Goal: Transaction & Acquisition: Purchase product/service

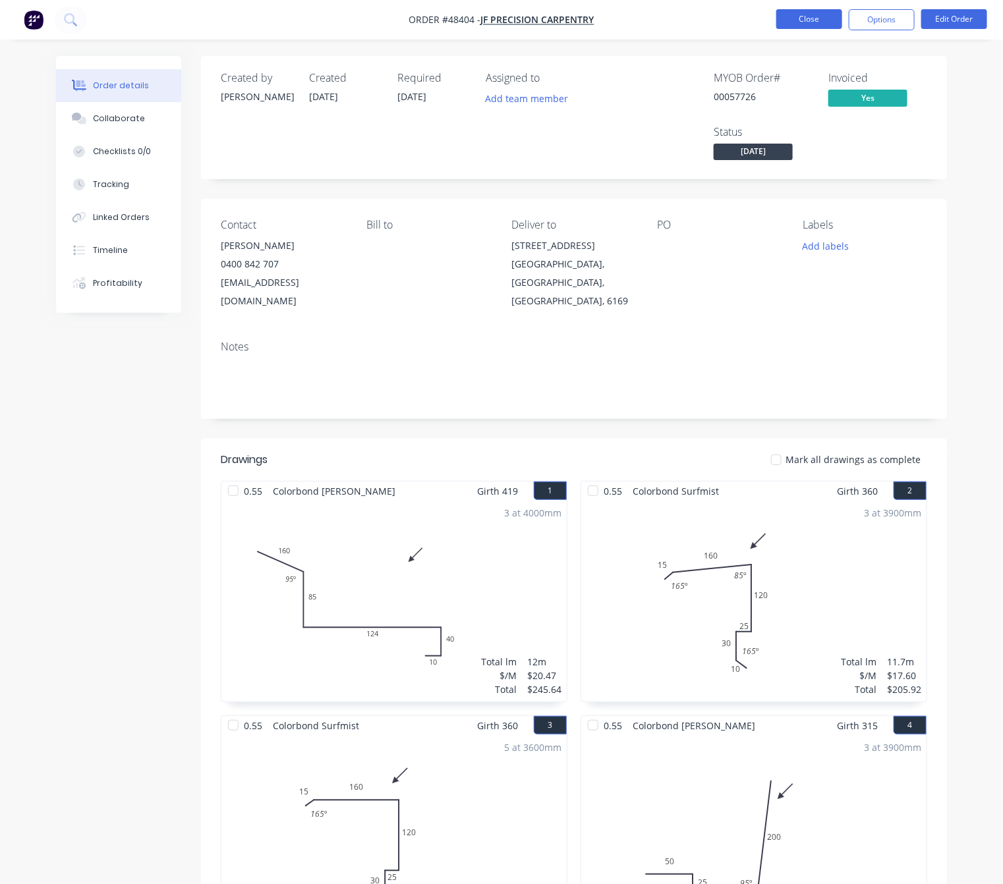
click at [804, 18] on button "Close" at bounding box center [809, 19] width 66 height 20
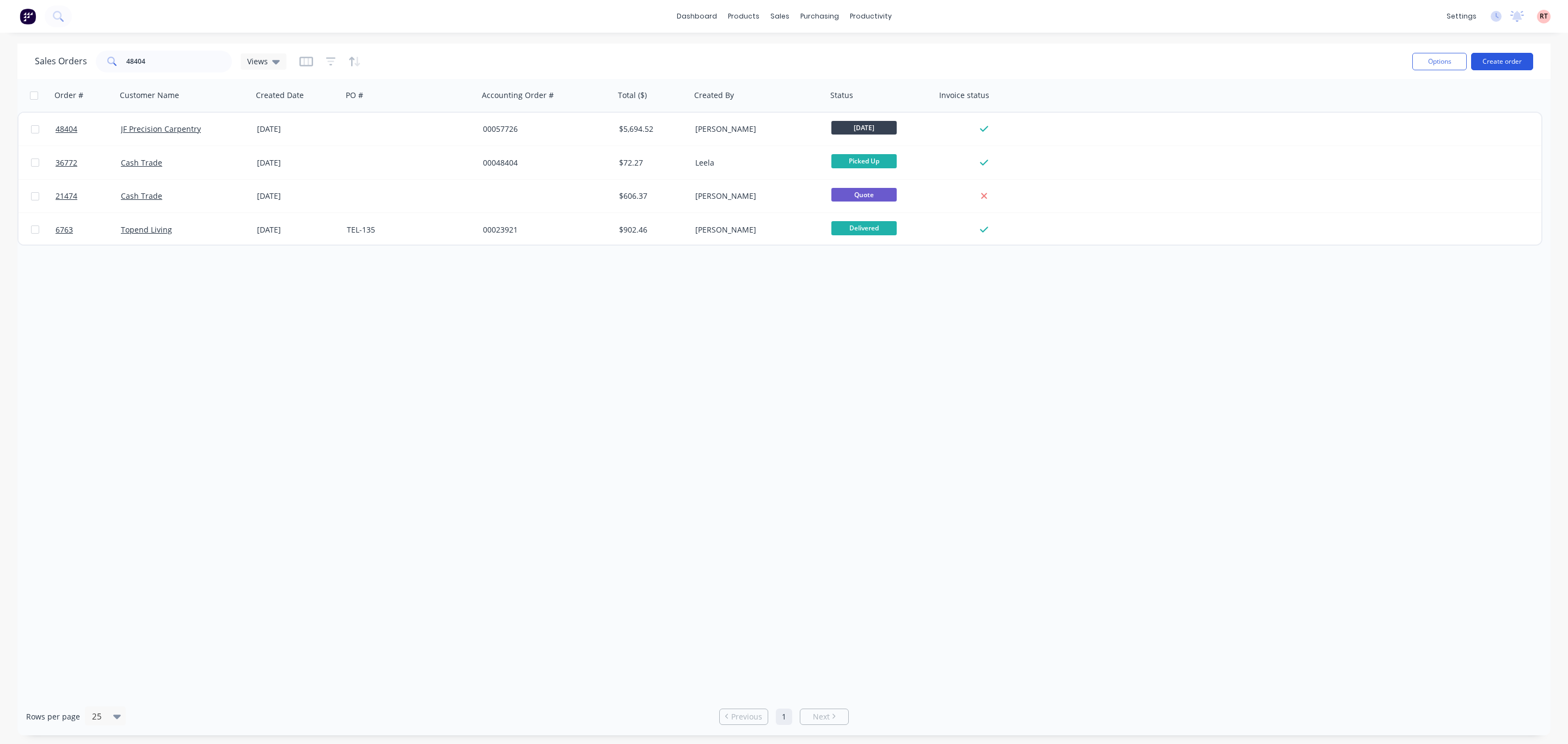
click at [828, 61] on button "Create order" at bounding box center [1502, 61] width 62 height 17
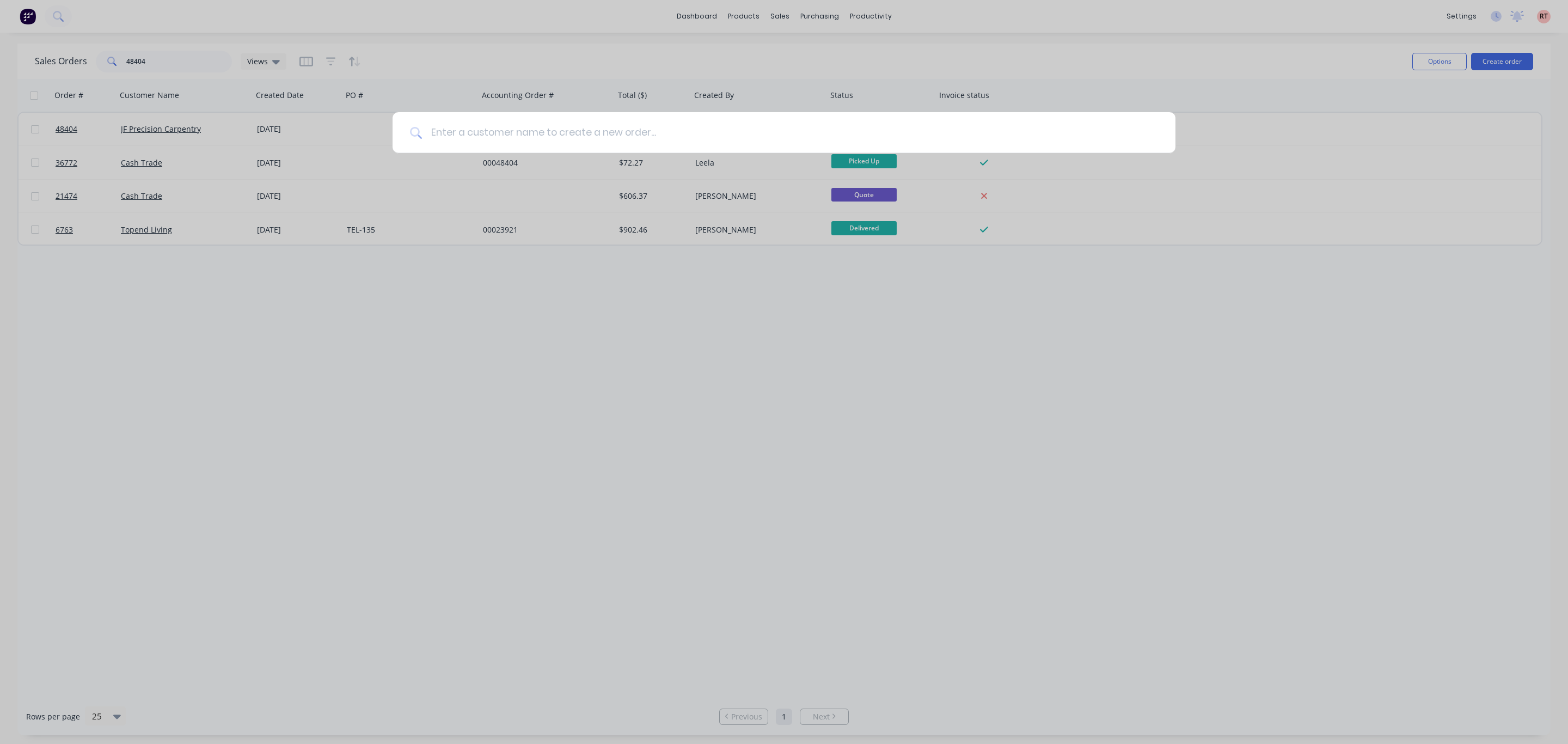
drag, startPoint x: 651, startPoint y: 134, endPoint x: 659, endPoint y: 136, distance: 8.2
click at [654, 134] on input at bounding box center [790, 132] width 736 height 41
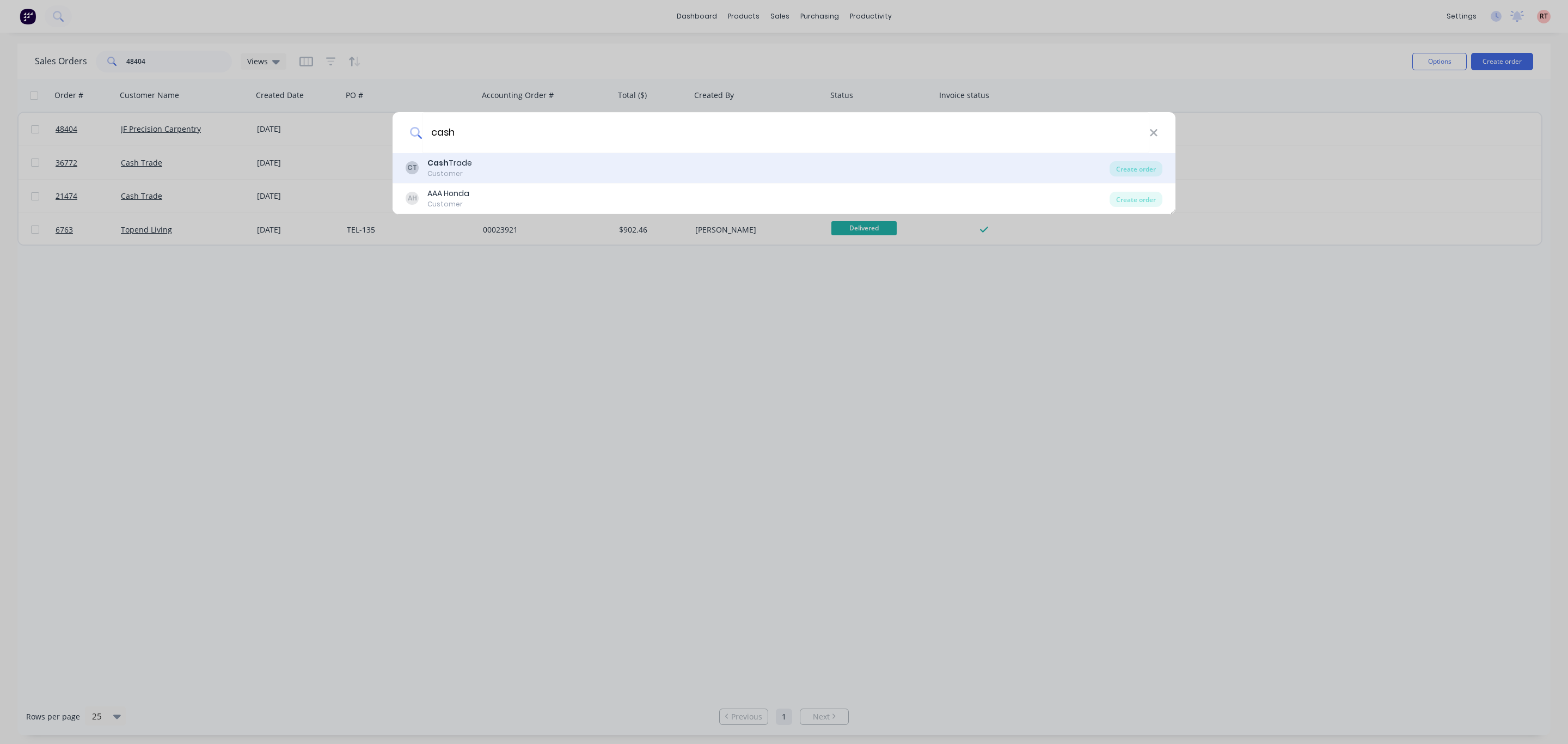
type input "cash"
click at [493, 165] on div "CT Cash Trade Customer" at bounding box center [758, 168] width 704 height 21
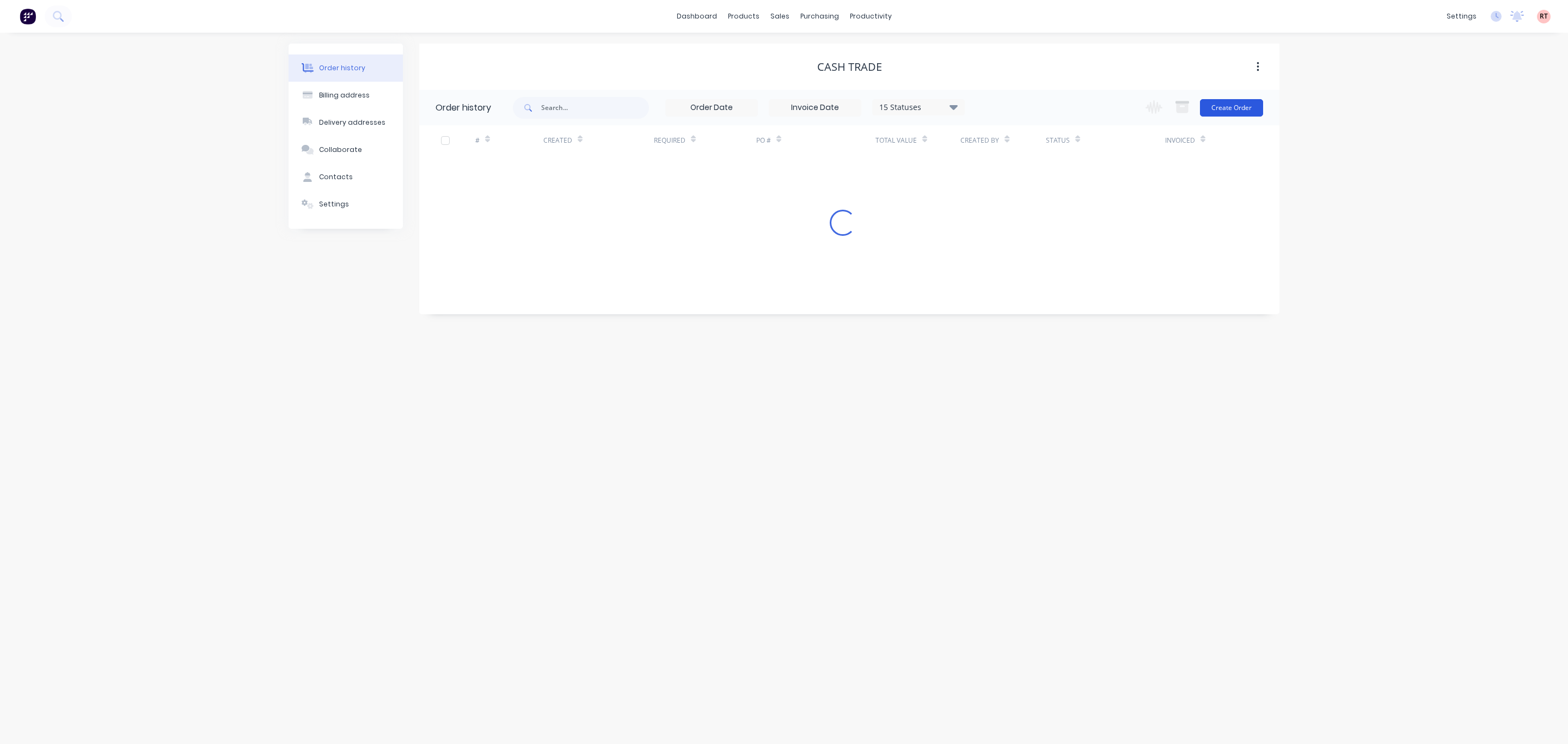
click at [828, 104] on button "Create Order" at bounding box center [1232, 107] width 63 height 17
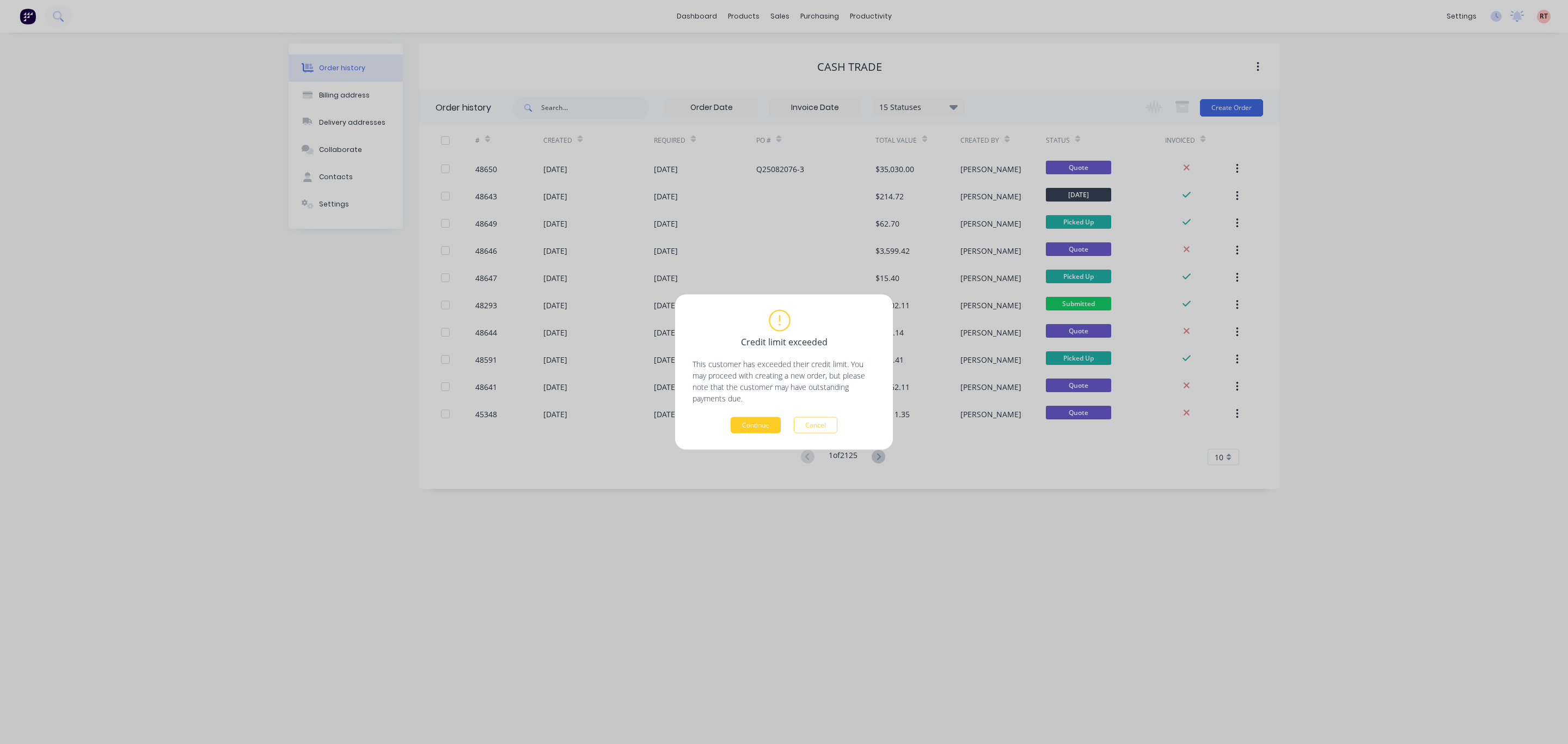
click at [762, 427] on button "Continue" at bounding box center [755, 426] width 50 height 17
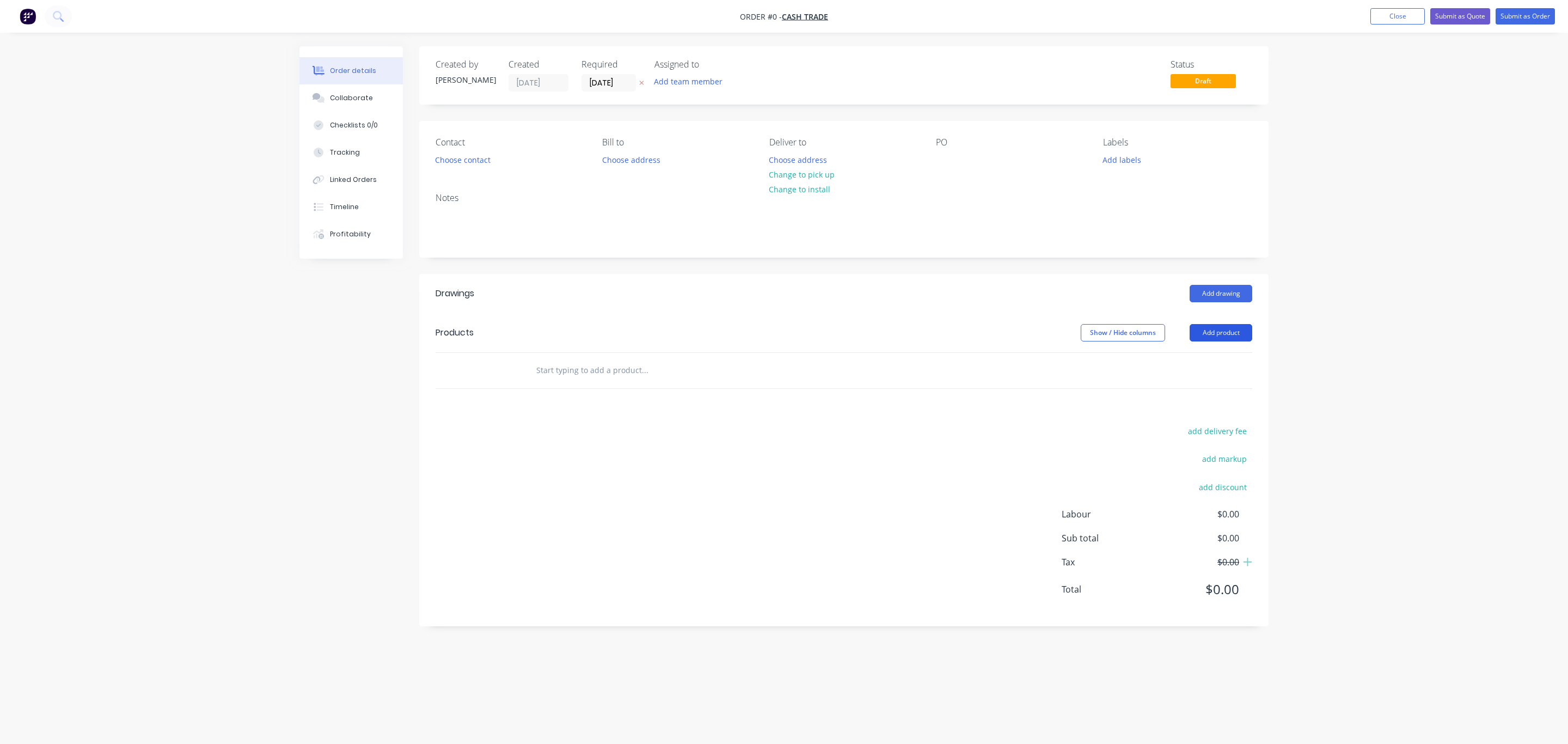
click at [828, 331] on button "Add product" at bounding box center [1222, 332] width 63 height 17
click at [828, 361] on div "Product catalogue" at bounding box center [1200, 360] width 83 height 16
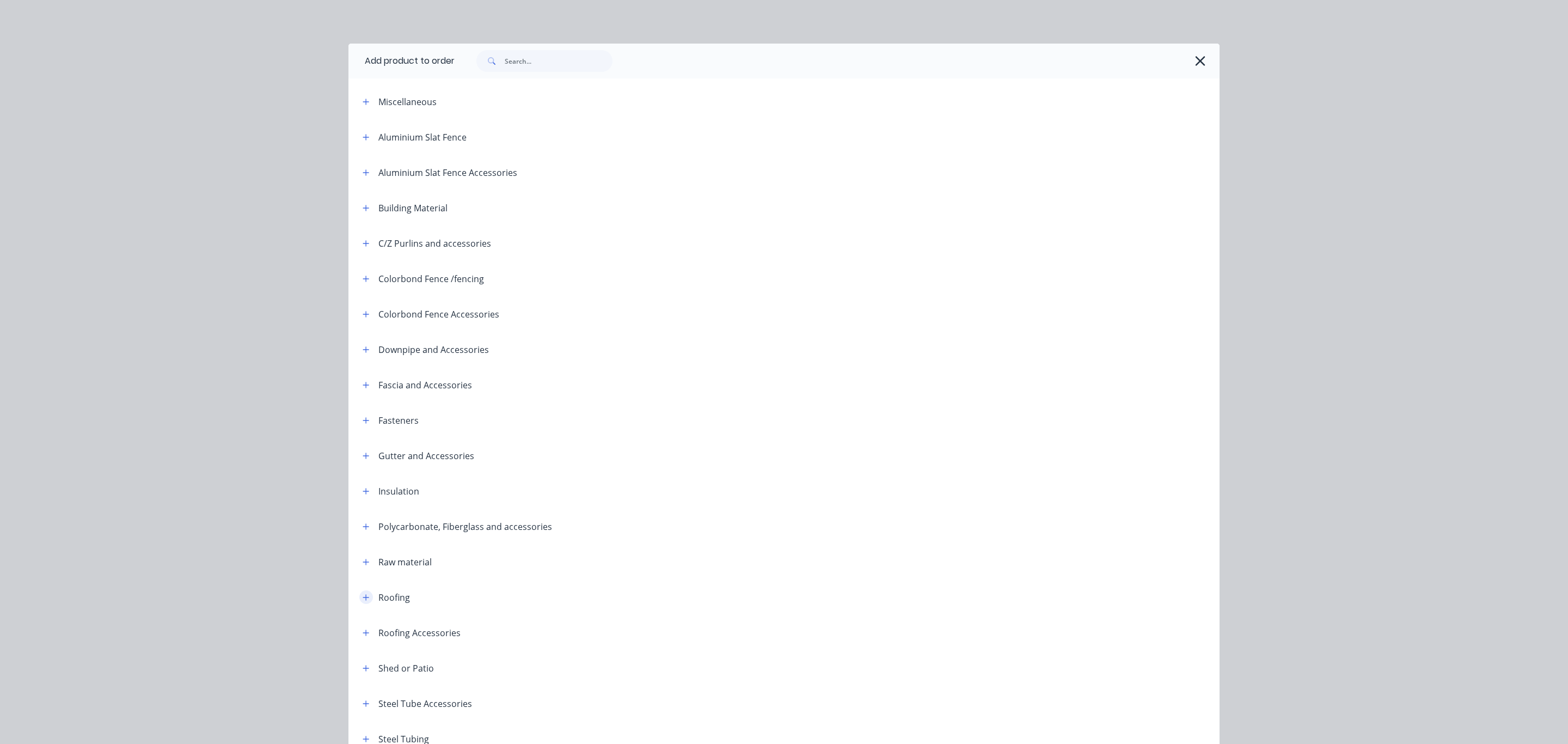
click at [363, 594] on icon "button" at bounding box center [366, 597] width 7 height 7
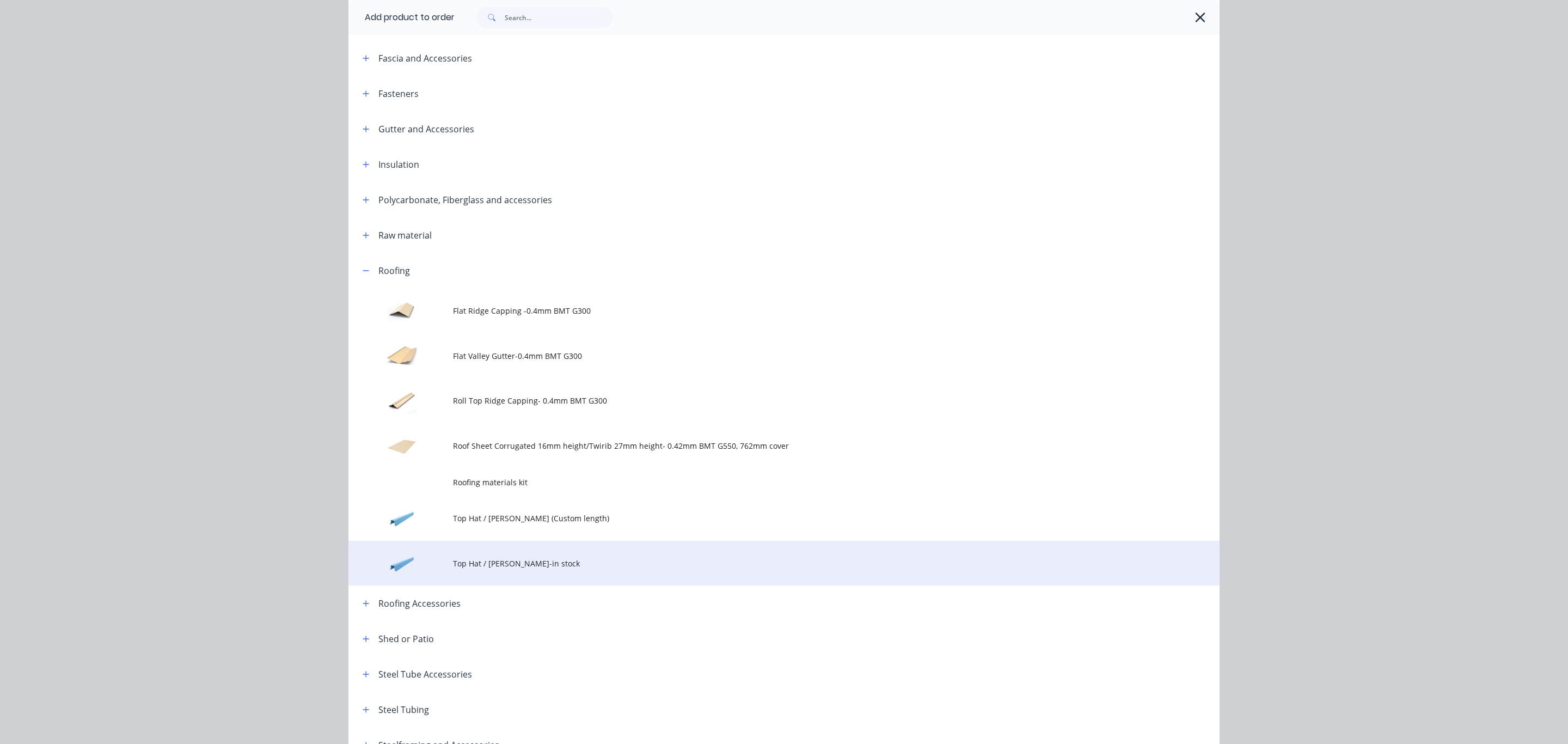
click at [496, 565] on span "Top Hat / [PERSON_NAME]-in stock" at bounding box center [760, 564] width 613 height 12
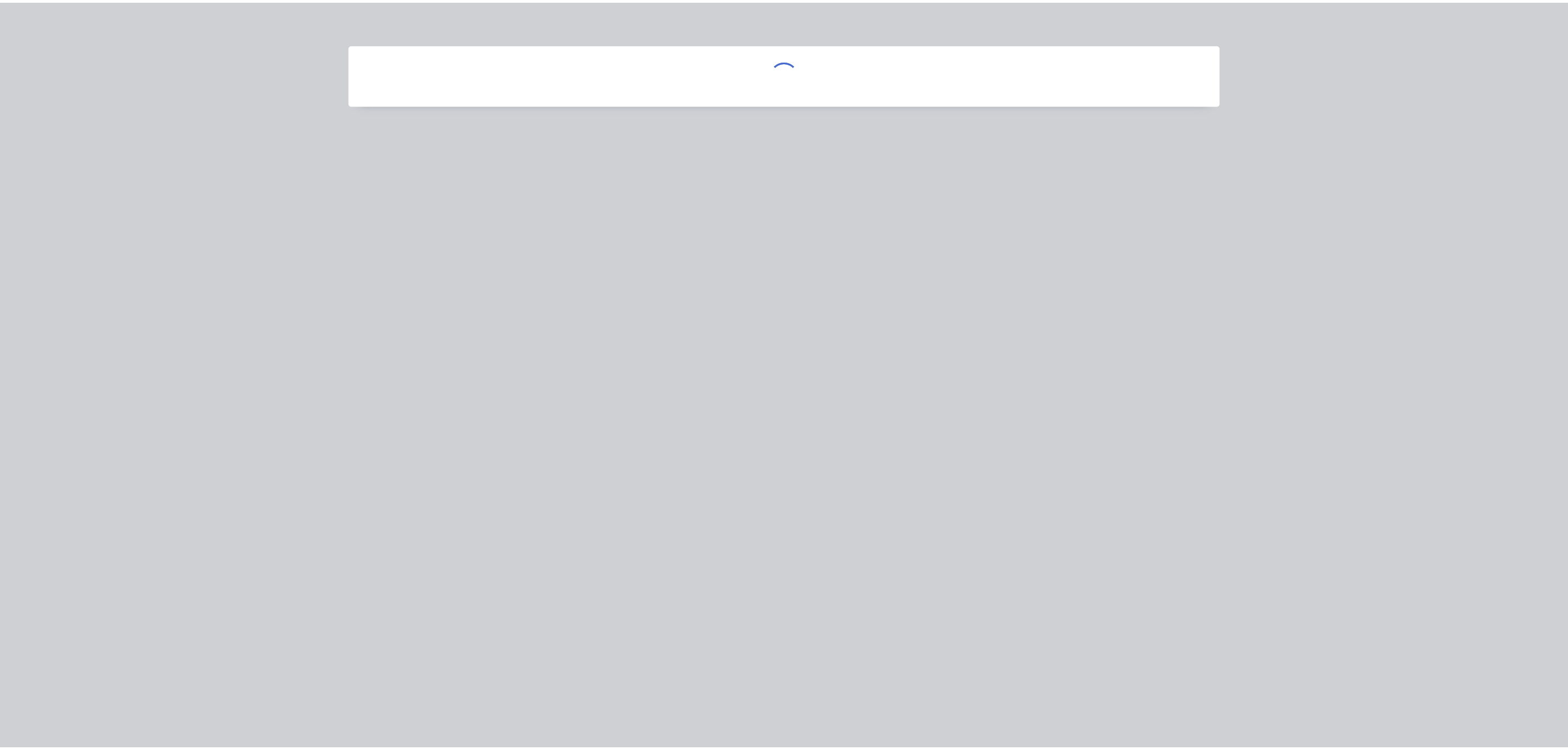
scroll to position [0, 0]
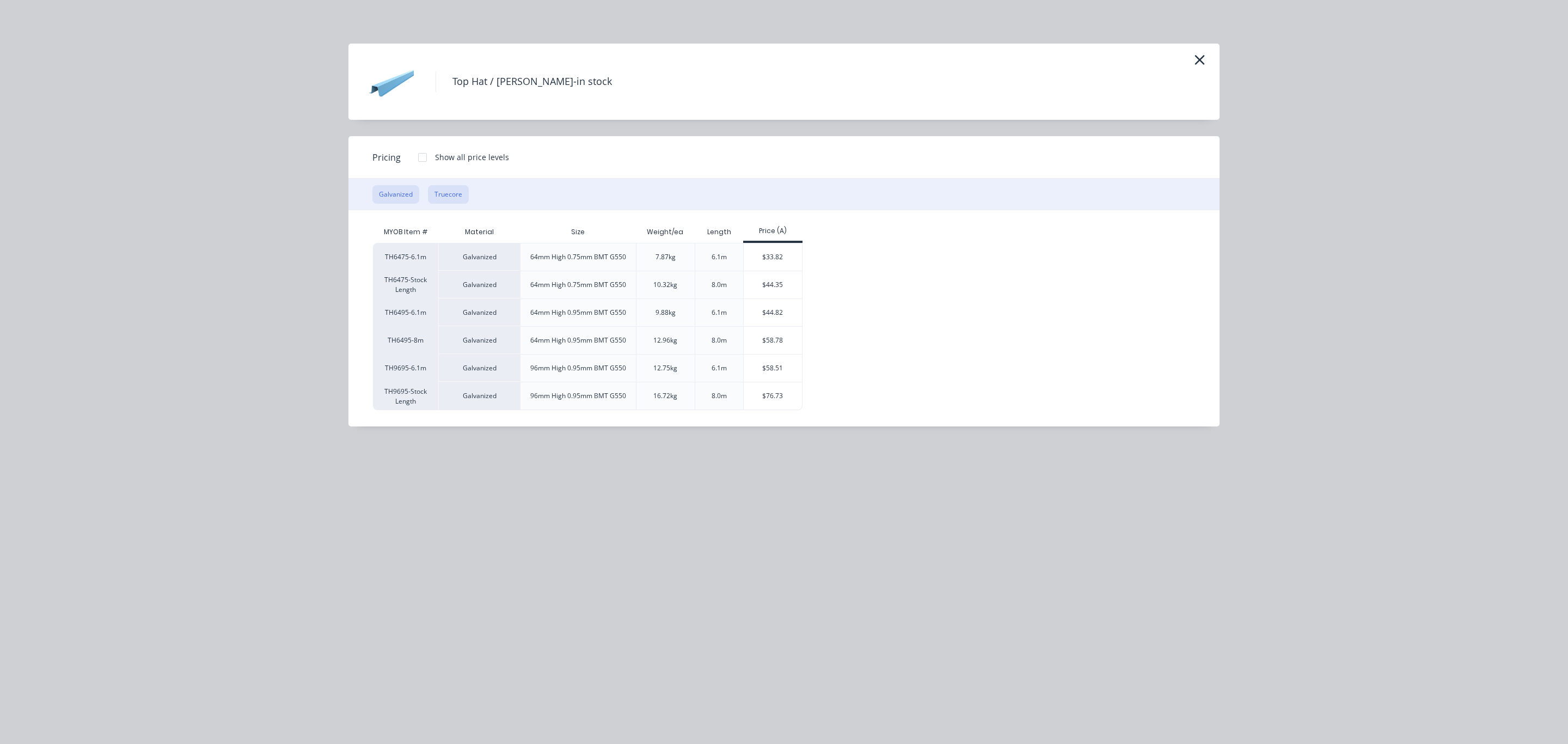
click at [445, 195] on button "Truecore" at bounding box center [448, 194] width 41 height 18
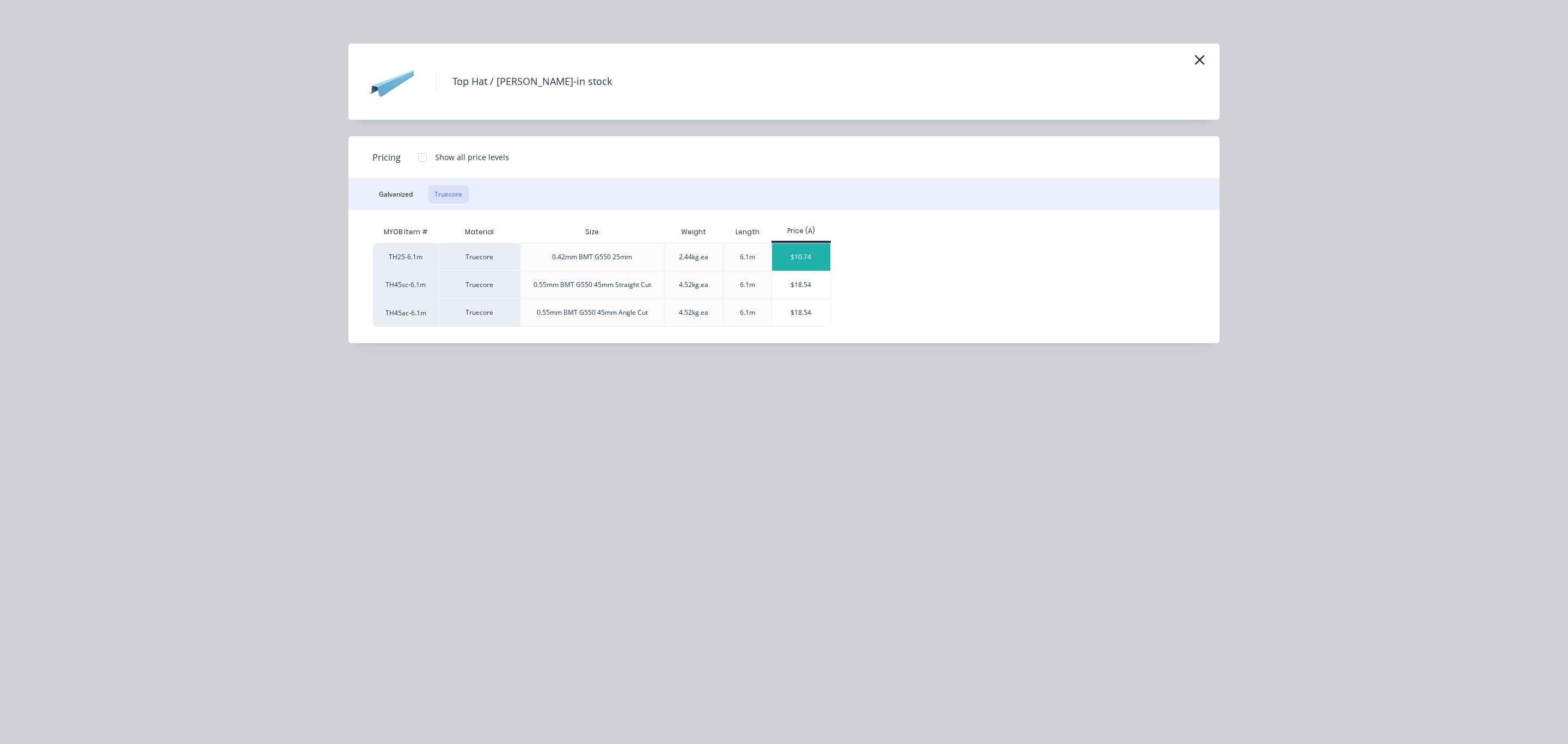
click at [793, 257] on div "$10.74" at bounding box center [801, 257] width 58 height 27
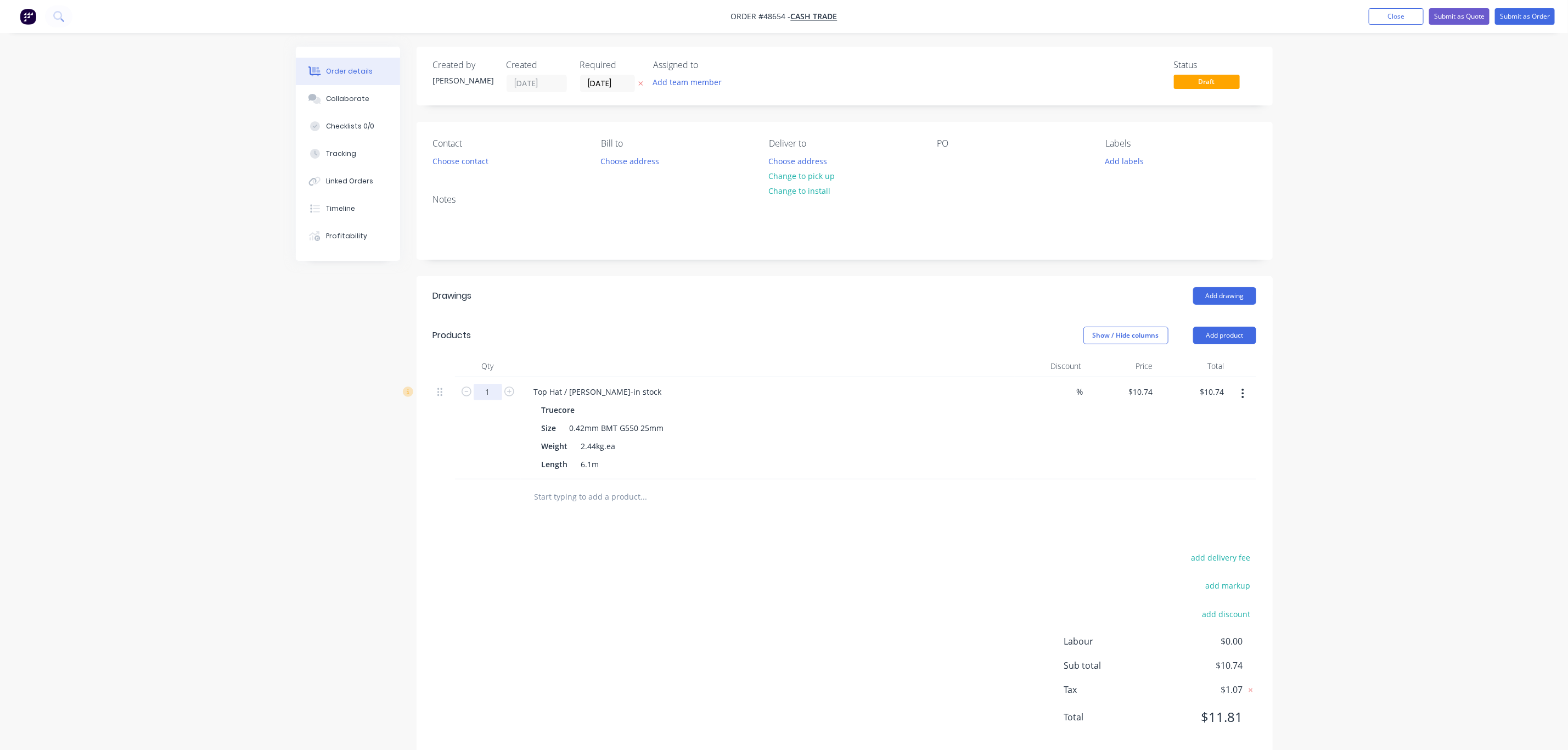
click at [485, 394] on input "1" at bounding box center [488, 392] width 28 height 17
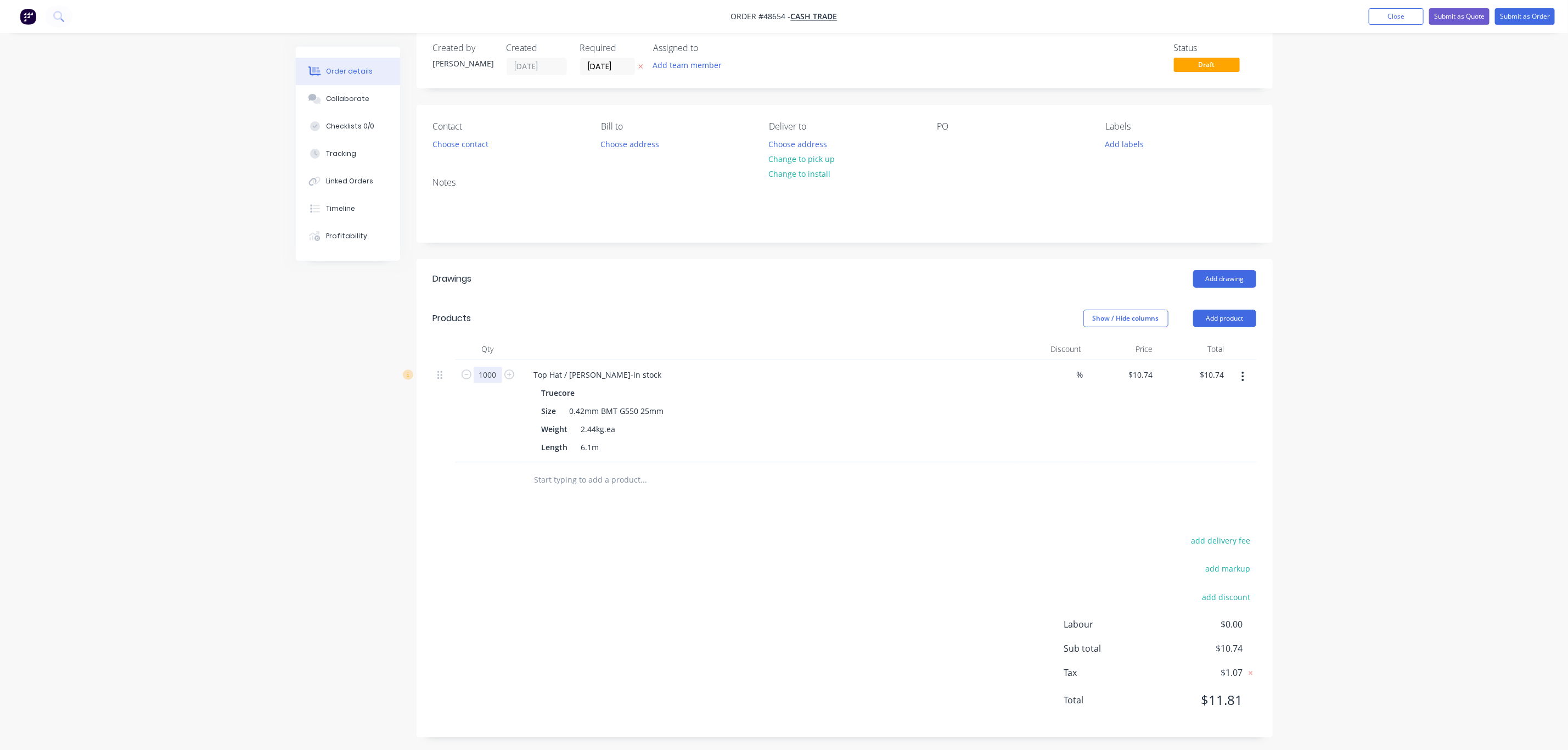
scroll to position [22, 0]
type input "10"
type input "$107.40"
click at [742, 502] on div "Drawings Add drawing Products Show / Hide columns Add product Qty Discount Pric…" at bounding box center [845, 494] width 856 height 478
click at [835, 312] on button "Add product" at bounding box center [1225, 314] width 63 height 18
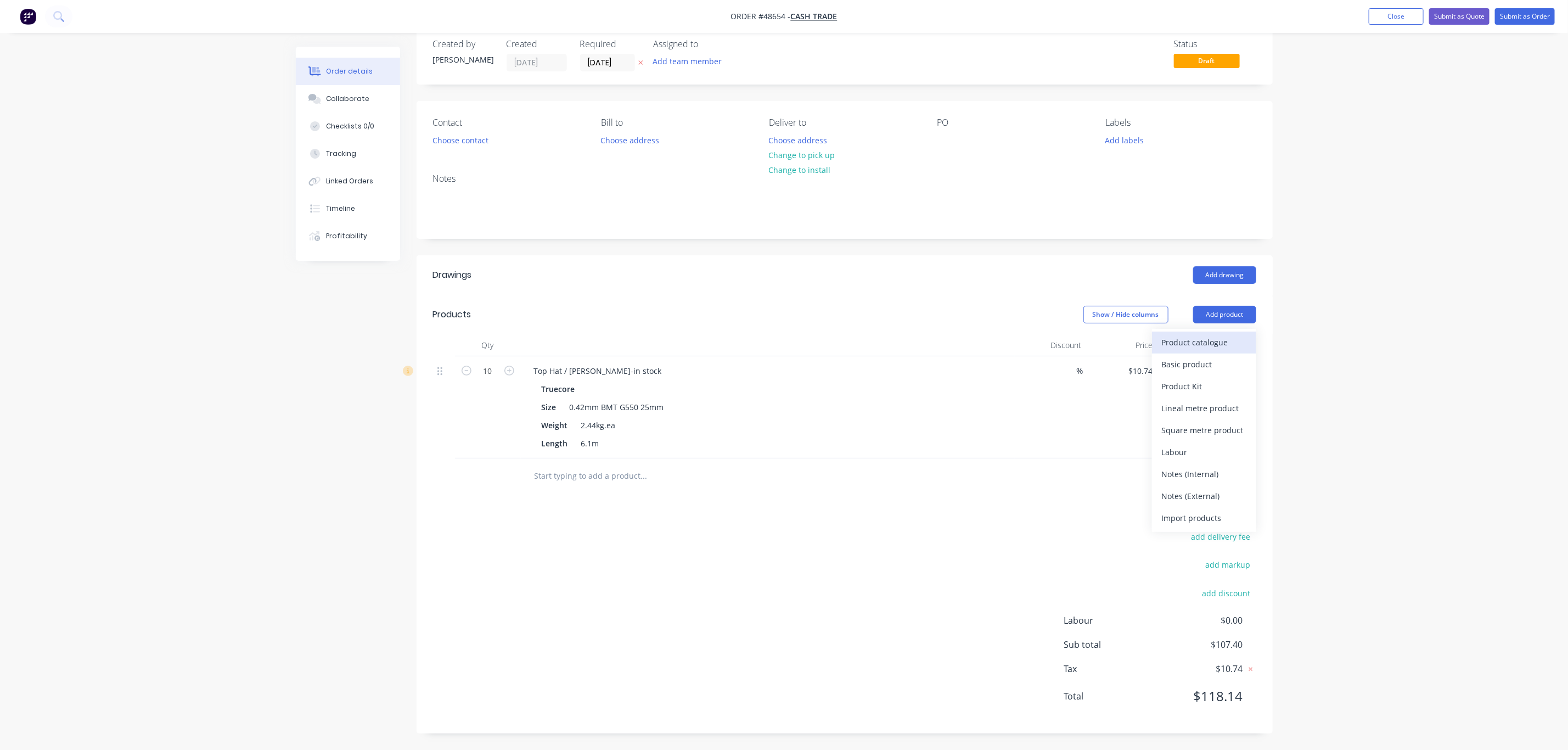
click at [835, 344] on div "Product catalogue" at bounding box center [1204, 342] width 84 height 16
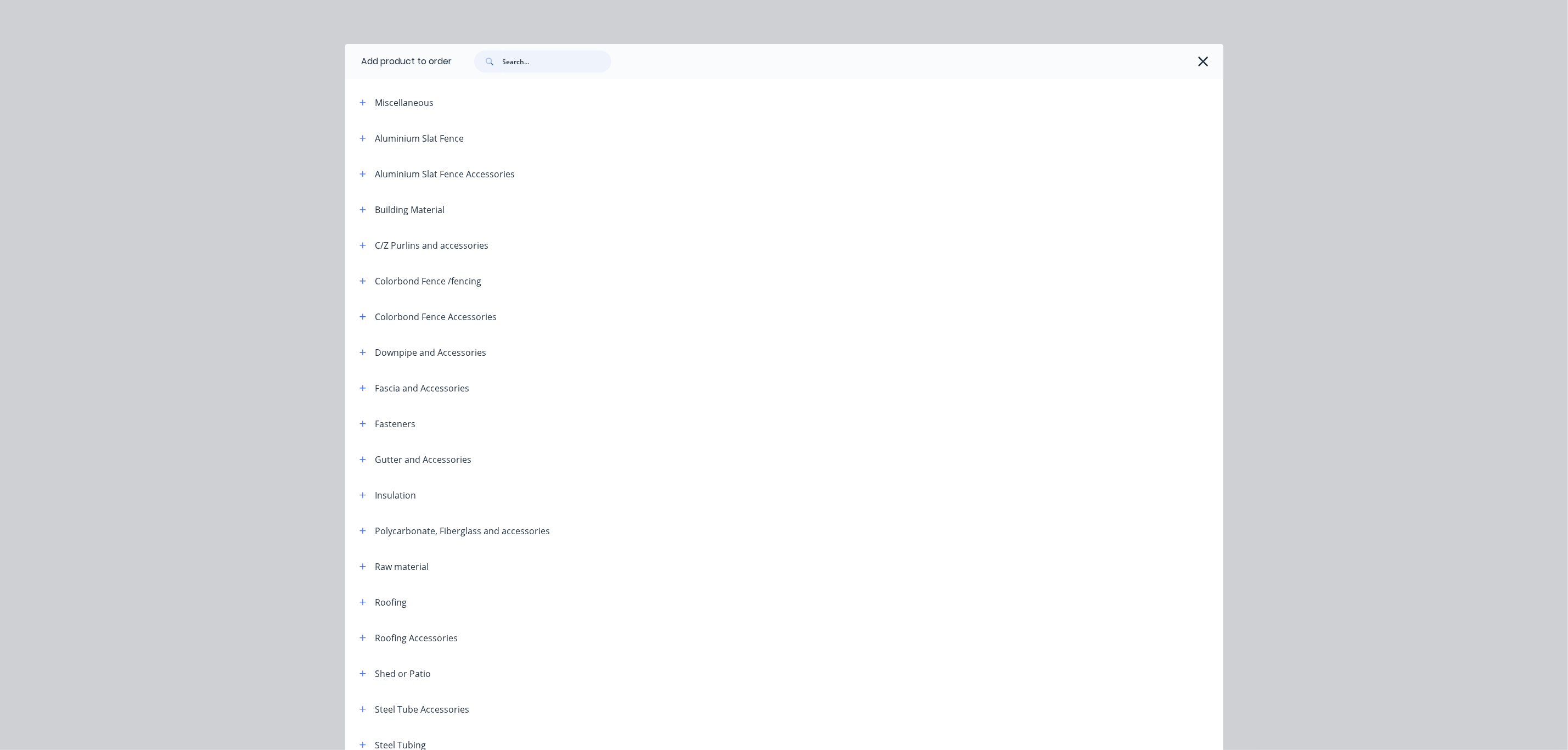
click at [512, 66] on input "text" at bounding box center [557, 62] width 108 height 22
type input "drop"
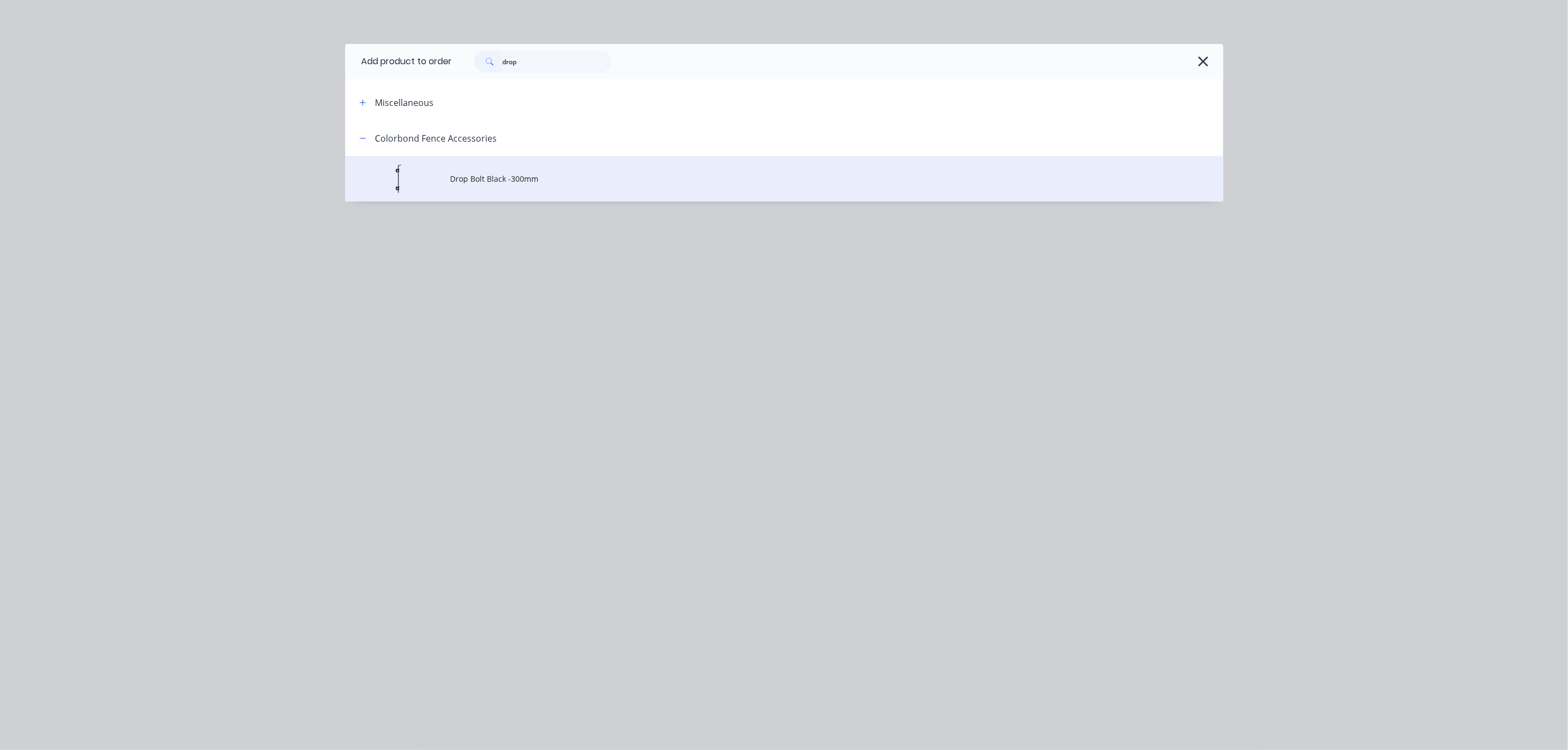
click at [470, 176] on span "Drop Bolt Black -300mm" at bounding box center [760, 179] width 618 height 12
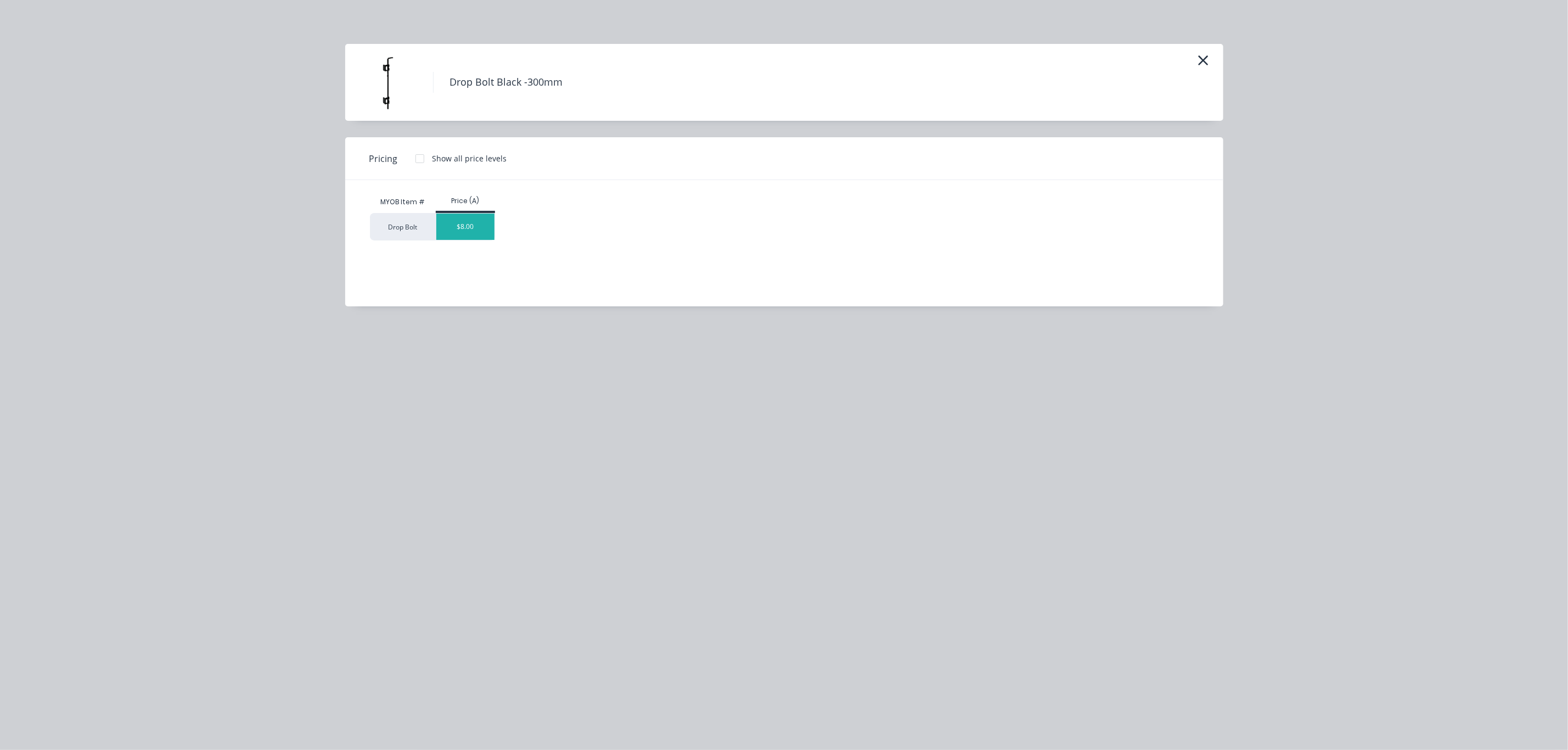
click at [455, 231] on div "$8.00" at bounding box center [466, 227] width 58 height 27
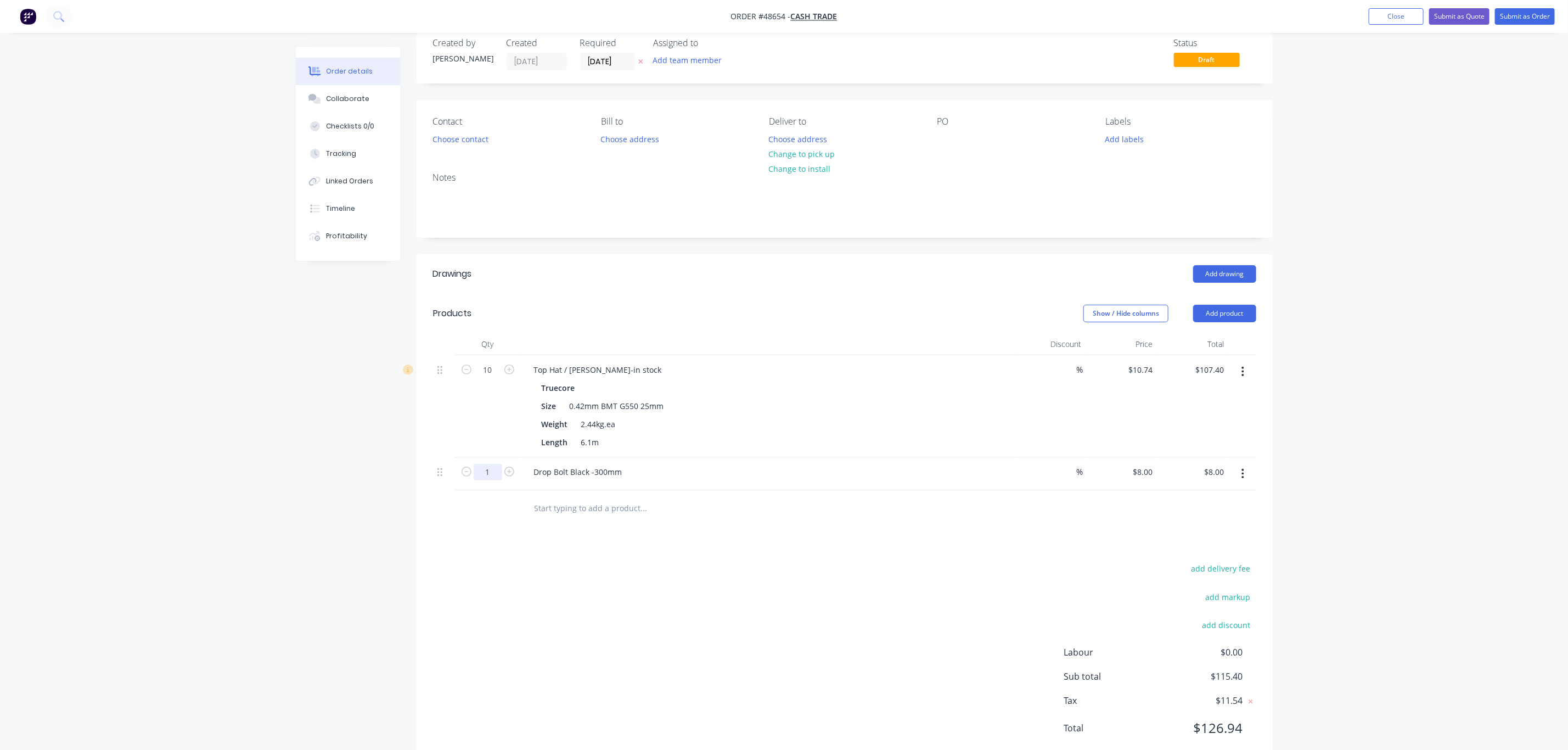
click at [492, 378] on input "1" at bounding box center [488, 370] width 28 height 17
type input "2"
type input "$16.00"
click at [772, 646] on div "add delivery fee add markup add discount Labour $0.00 Sub total $115.40 Tax $11…" at bounding box center [845, 654] width 823 height 188
click at [835, 307] on button "Add product" at bounding box center [1225, 313] width 63 height 18
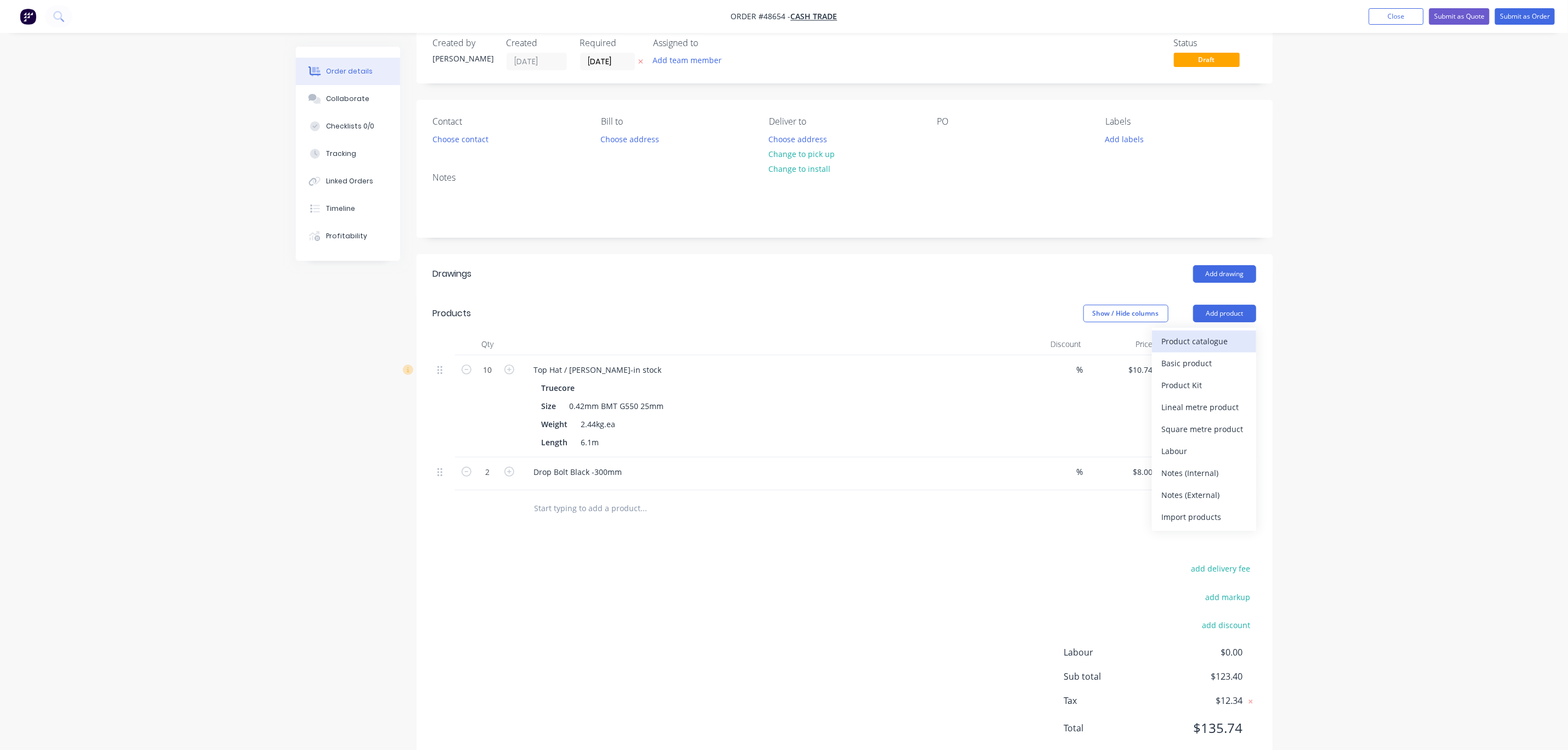
click at [835, 340] on div "Product catalogue" at bounding box center [1204, 341] width 84 height 16
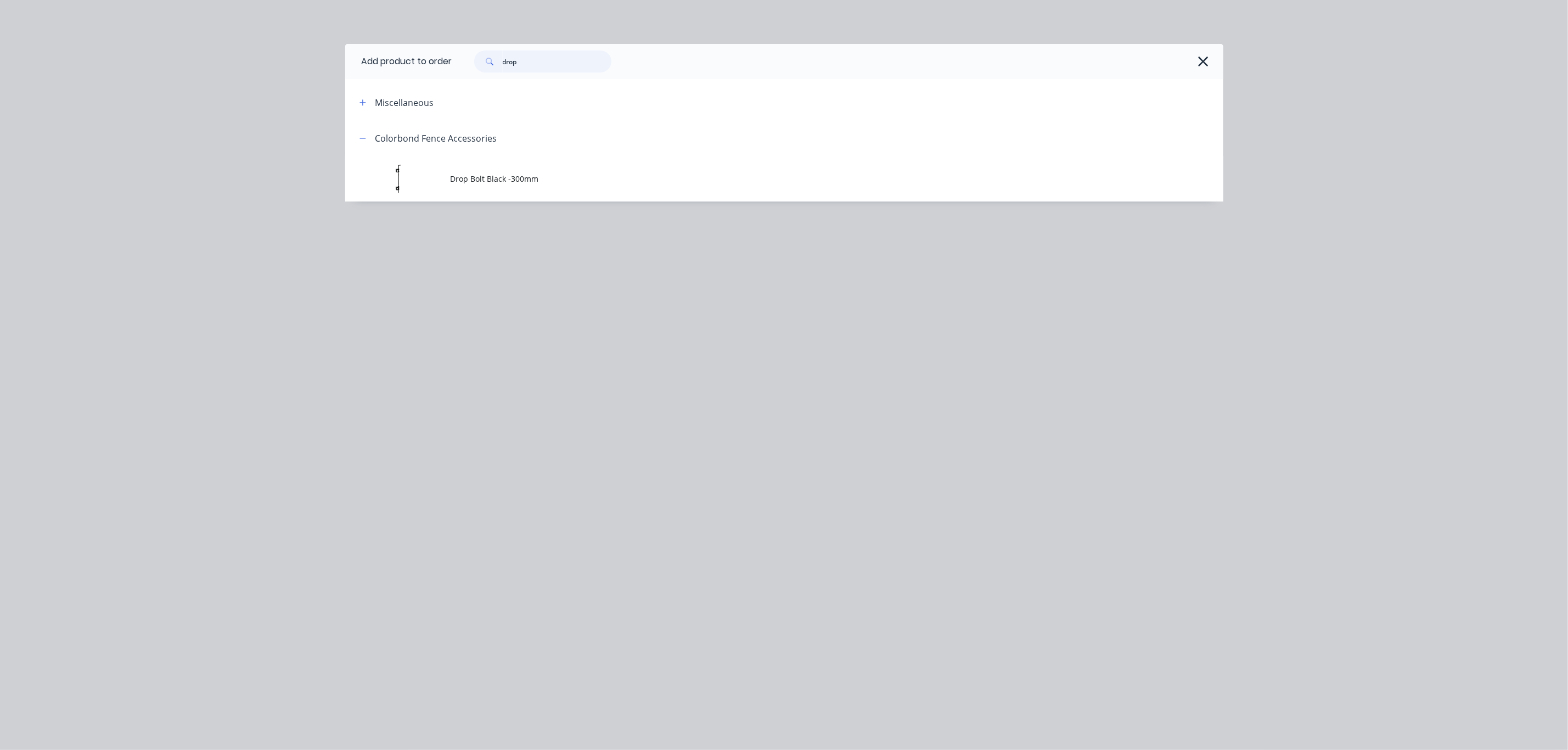
drag, startPoint x: 563, startPoint y: 63, endPoint x: 492, endPoint y: 62, distance: 71.0
click at [492, 62] on div "drop" at bounding box center [542, 62] width 137 height 22
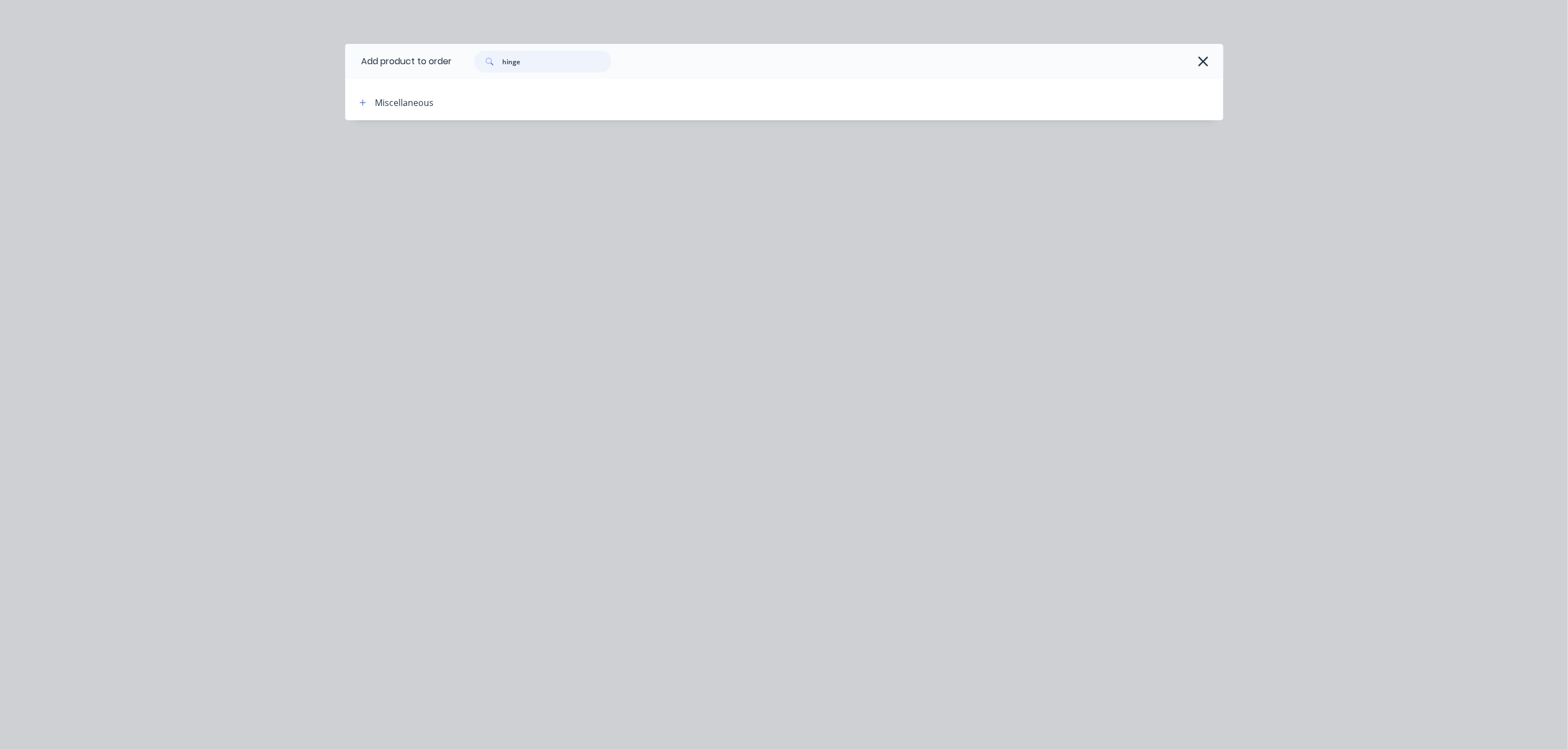
type input "hinge"
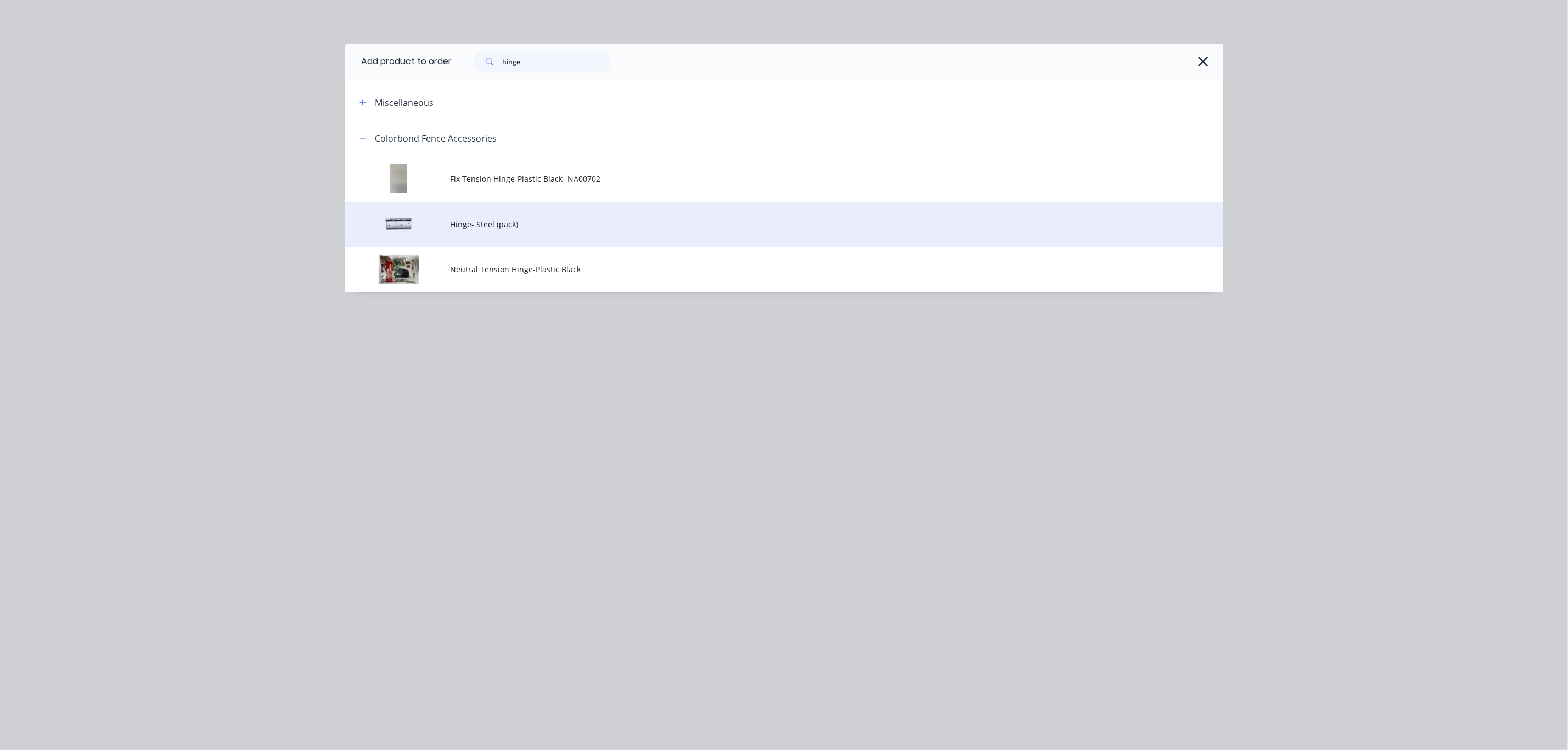
click at [489, 228] on span "Hinge- Steel (pack)" at bounding box center [760, 224] width 618 height 12
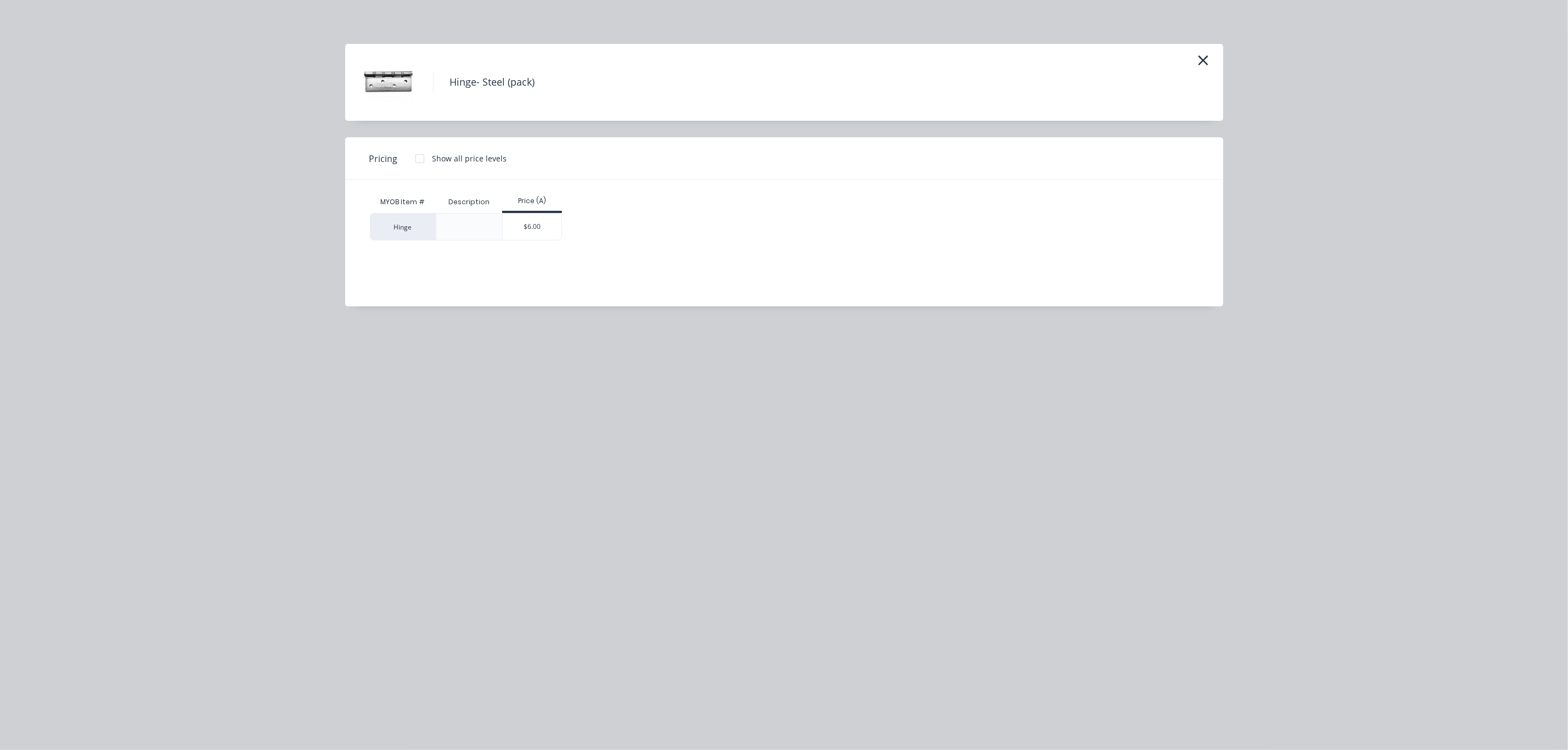
click at [562, 231] on div "$6.00" at bounding box center [532, 227] width 60 height 28
drag, startPoint x: 537, startPoint y: 224, endPoint x: 573, endPoint y: 322, distance: 104.4
click at [537, 222] on div "$6.00" at bounding box center [532, 227] width 58 height 27
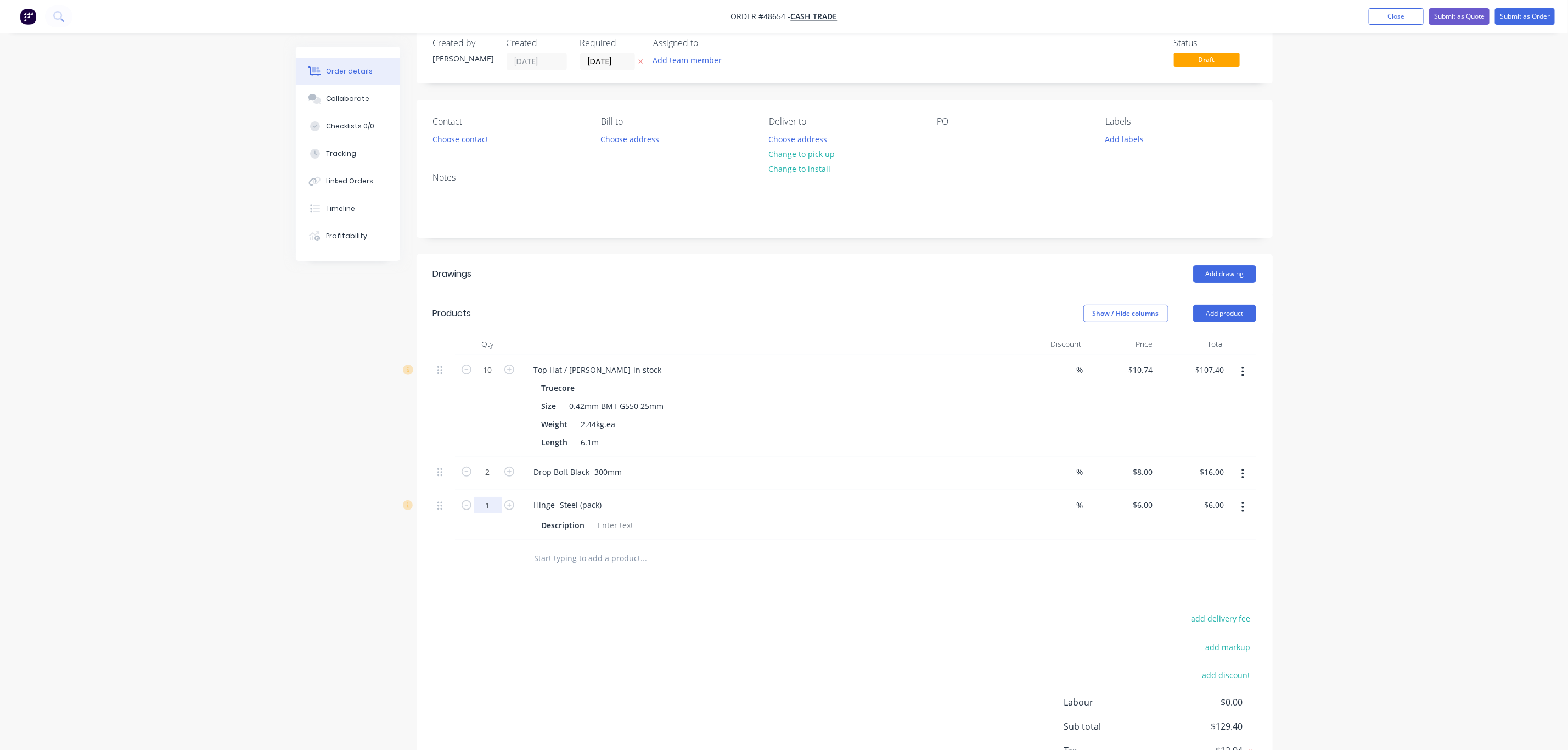
click at [497, 378] on input "1" at bounding box center [488, 370] width 28 height 17
type input "3"
type input "$18.00"
click at [679, 634] on div "add delivery fee add markup add discount Labour $0.00 Sub total $129.40 Tax $12…" at bounding box center [845, 704] width 823 height 188
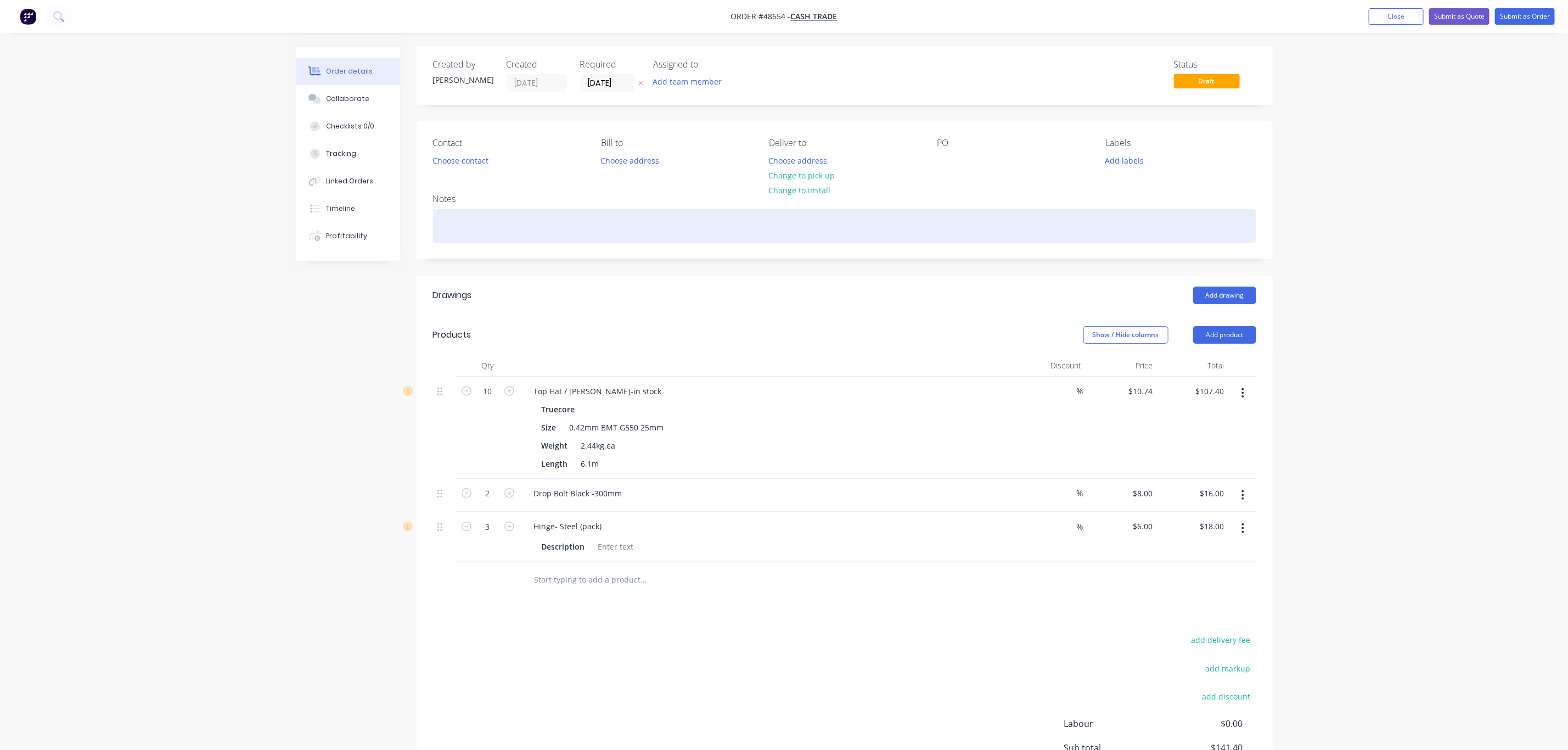
scroll to position [0, 0]
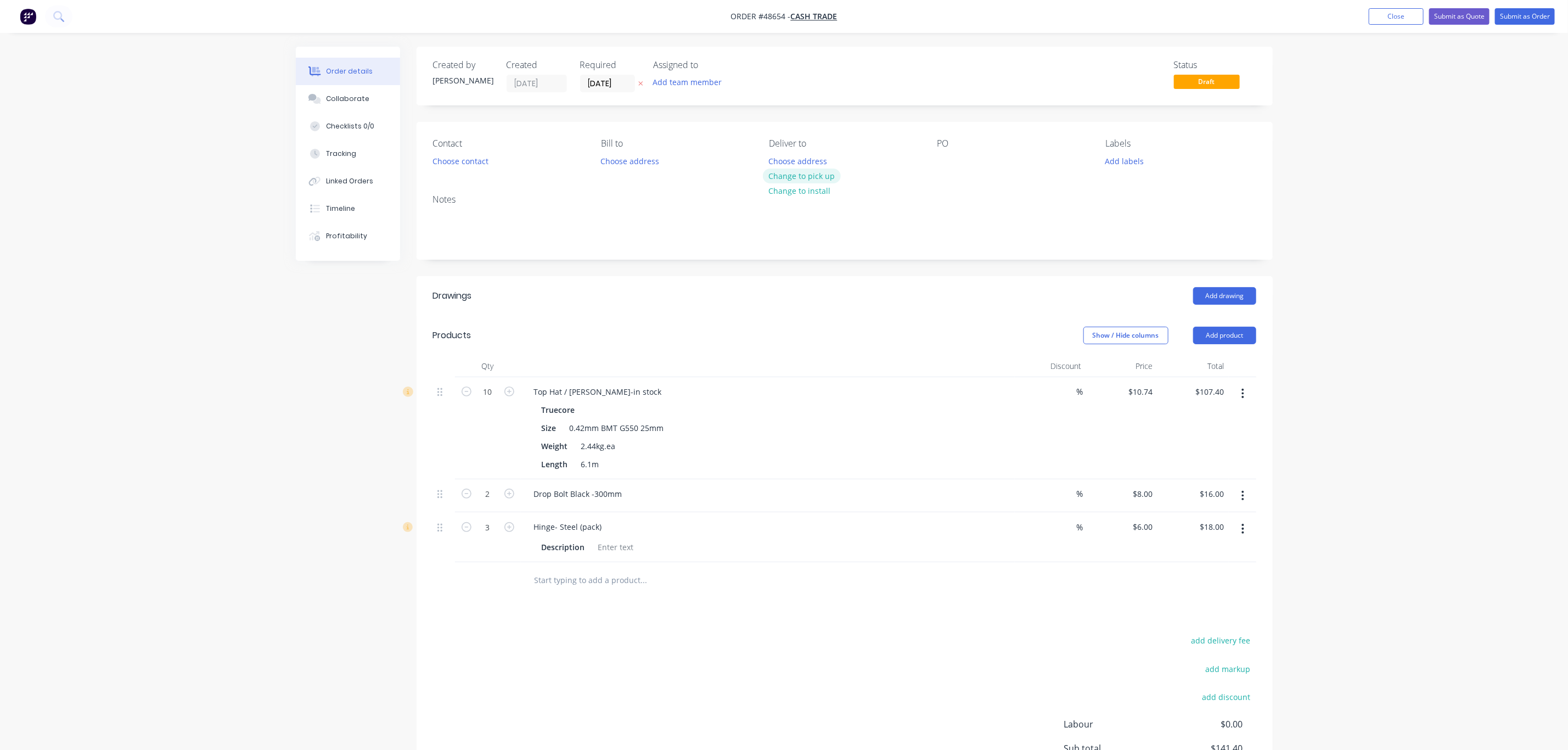
click at [821, 178] on button "Change to pick up" at bounding box center [802, 176] width 78 height 15
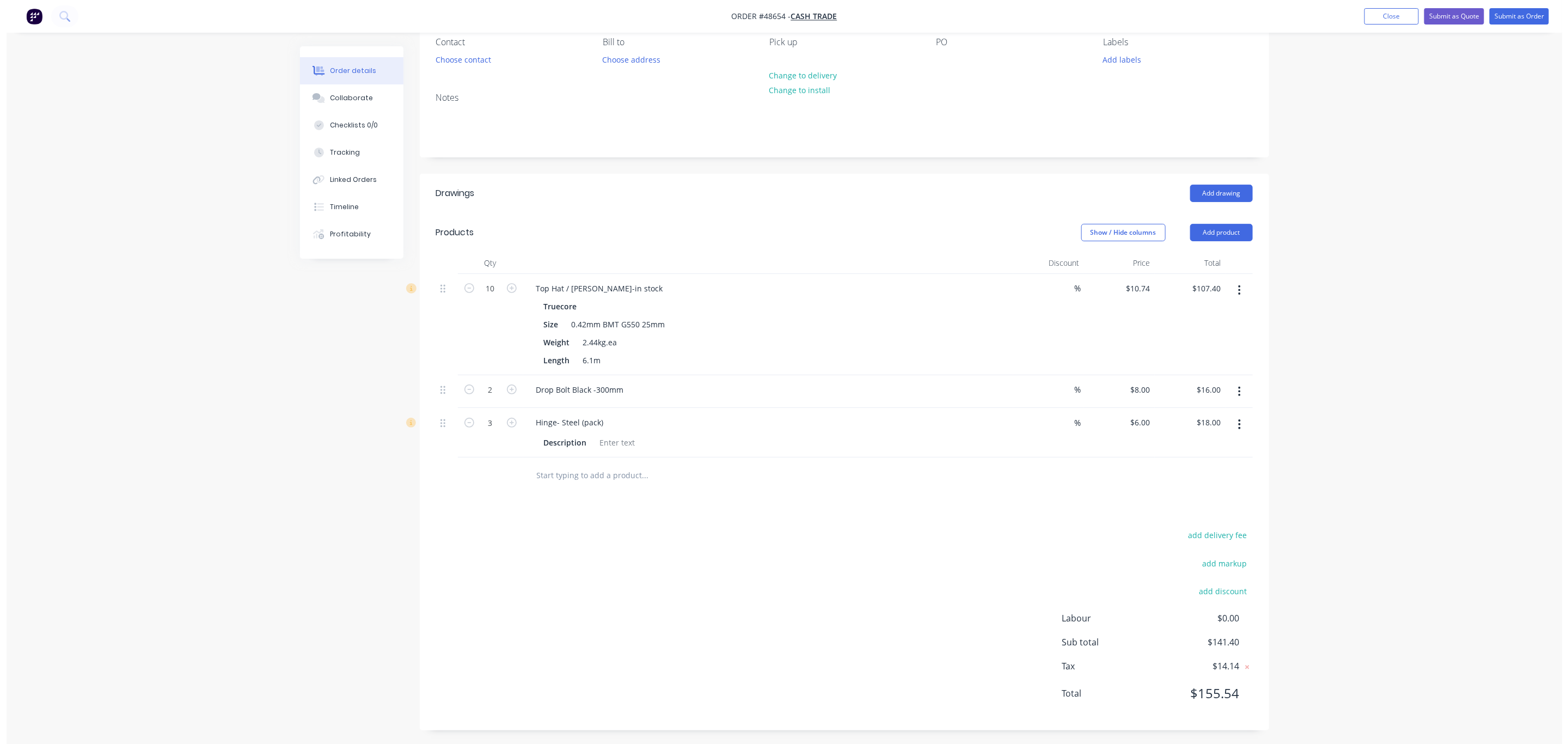
scroll to position [105, 0]
click at [828, 18] on button "Submit as Order" at bounding box center [1513, 17] width 60 height 17
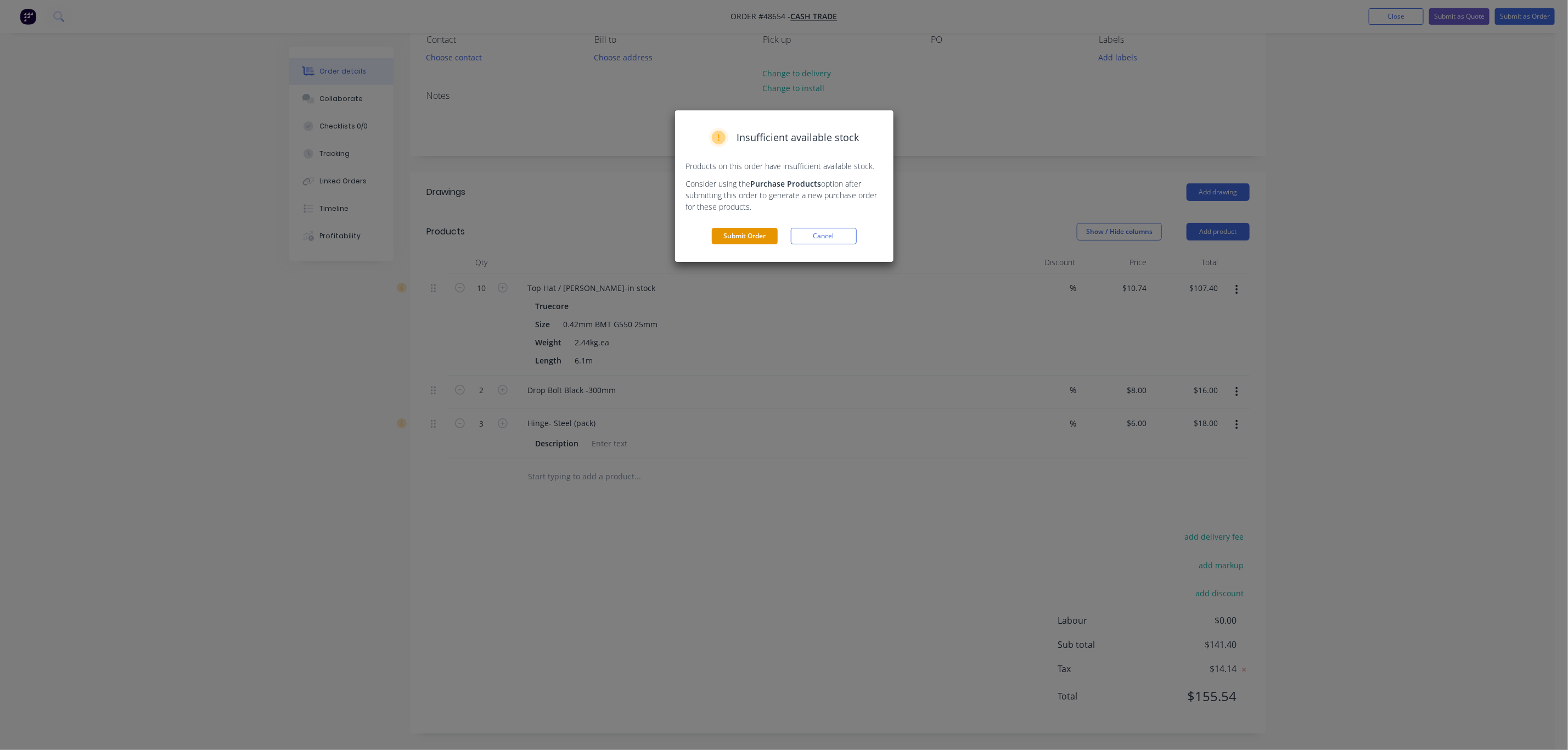
click at [745, 234] on button "Submit Order" at bounding box center [745, 236] width 66 height 17
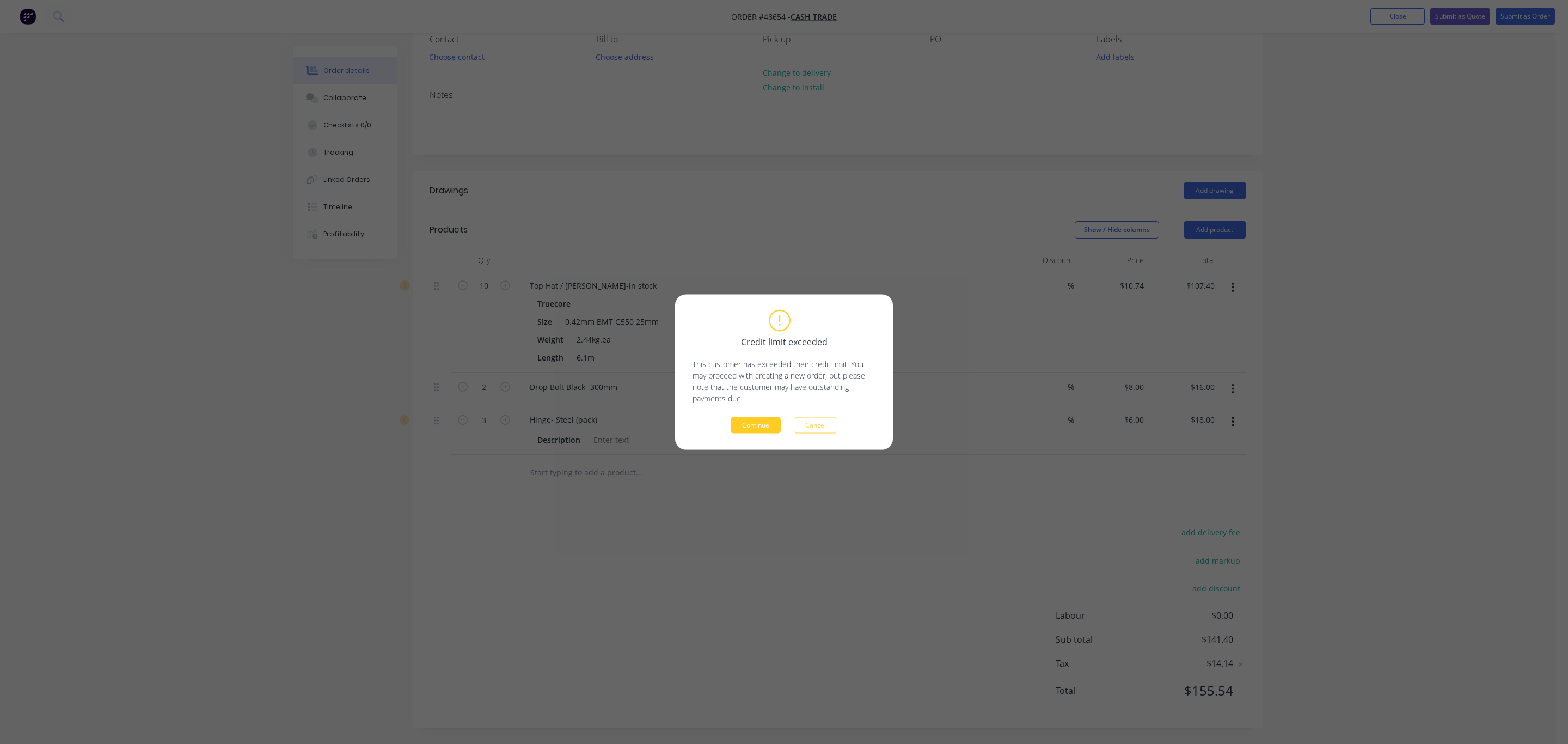
click at [755, 425] on button "Continue" at bounding box center [755, 426] width 50 height 17
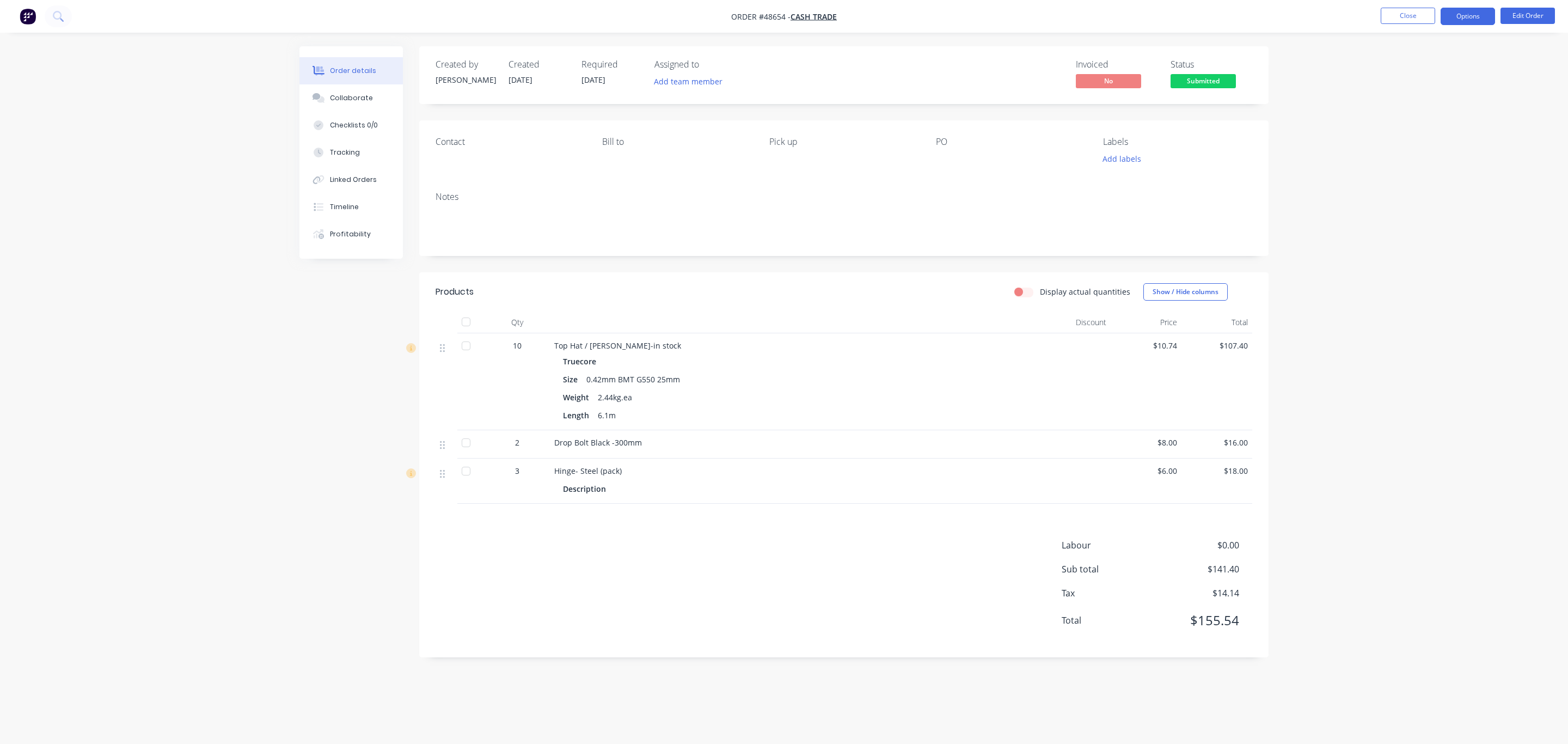
click at [828, 20] on button "Options" at bounding box center [1468, 16] width 55 height 17
click at [828, 66] on div "Invoice" at bounding box center [1435, 65] width 100 height 16
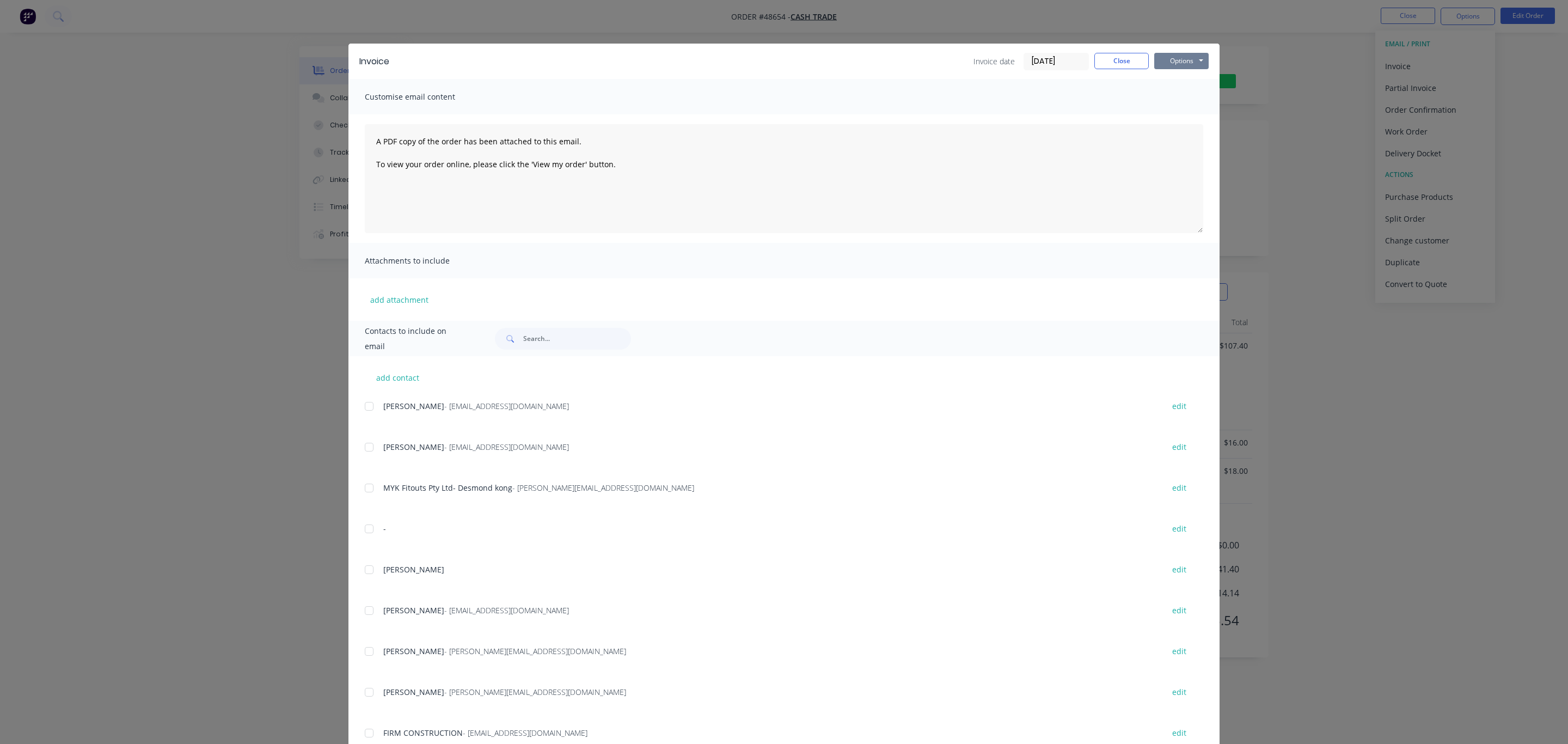
click at [828, 64] on button "Options" at bounding box center [1182, 61] width 55 height 17
click at [828, 98] on button "Print" at bounding box center [1189, 98] width 69 height 18
click at [828, 61] on button "Close" at bounding box center [1122, 61] width 55 height 17
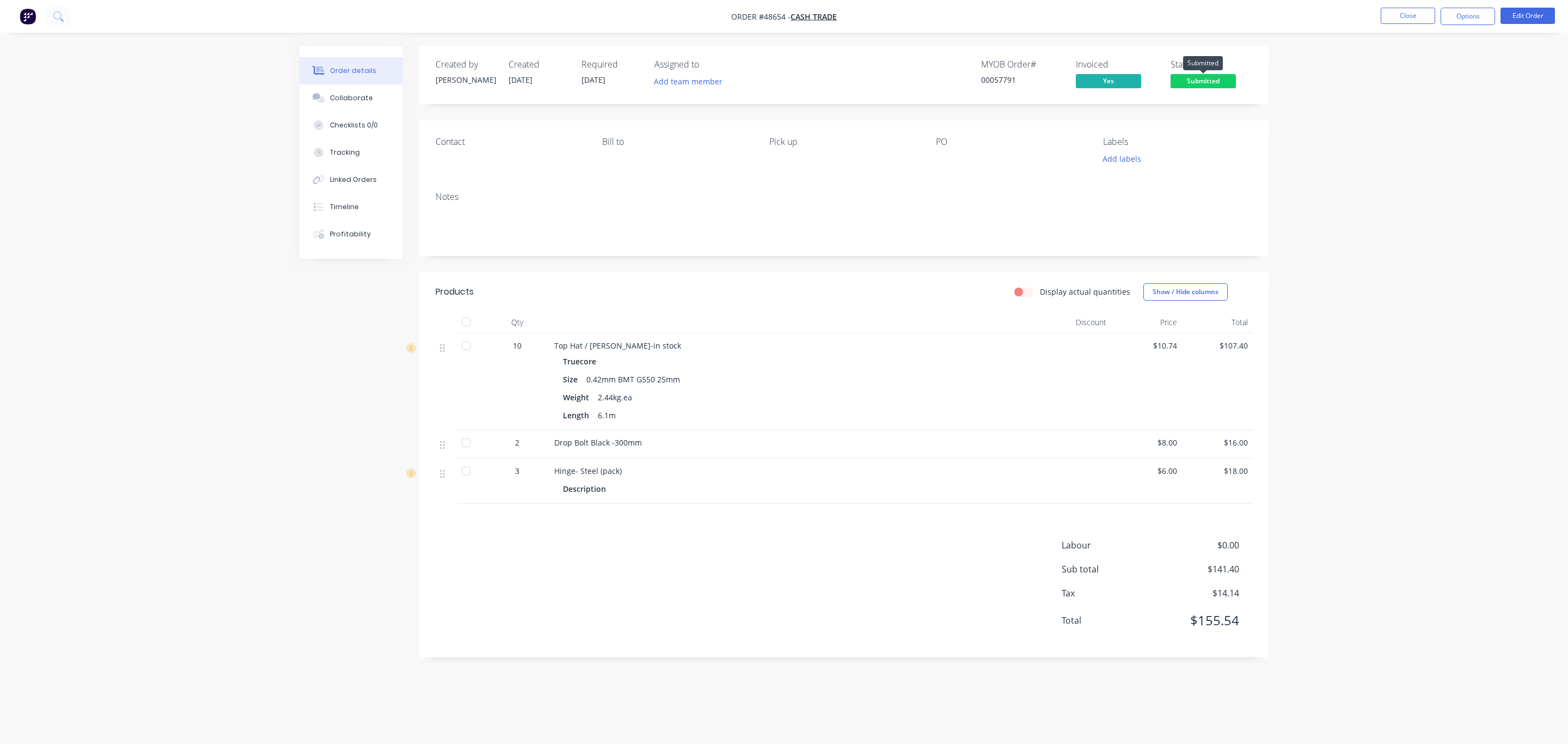
click at [828, 82] on span "Submitted" at bounding box center [1203, 81] width 65 height 13
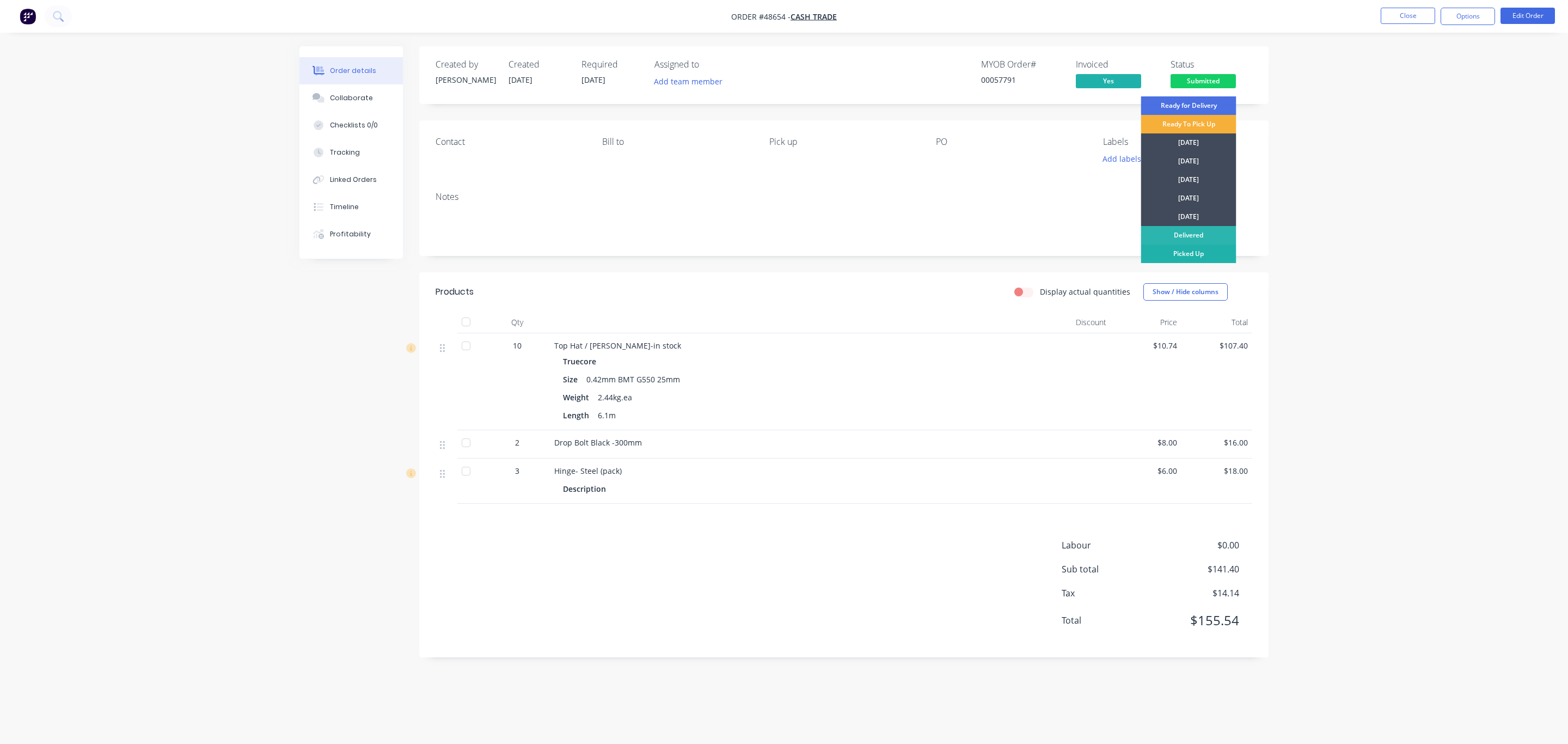
click at [828, 251] on div "Picked Up" at bounding box center [1189, 254] width 95 height 18
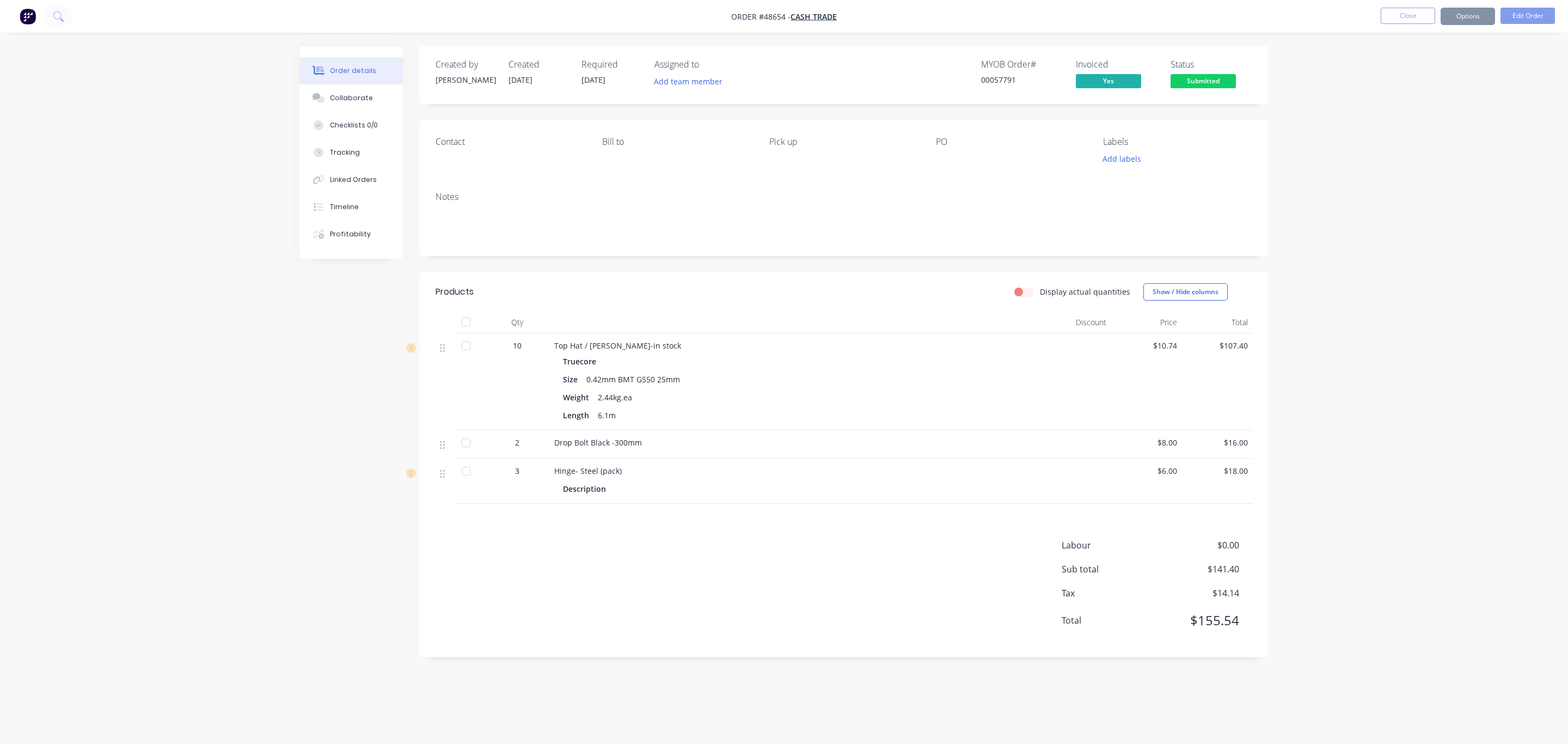
click at [828, 81] on span "Submitted" at bounding box center [1203, 81] width 65 height 13
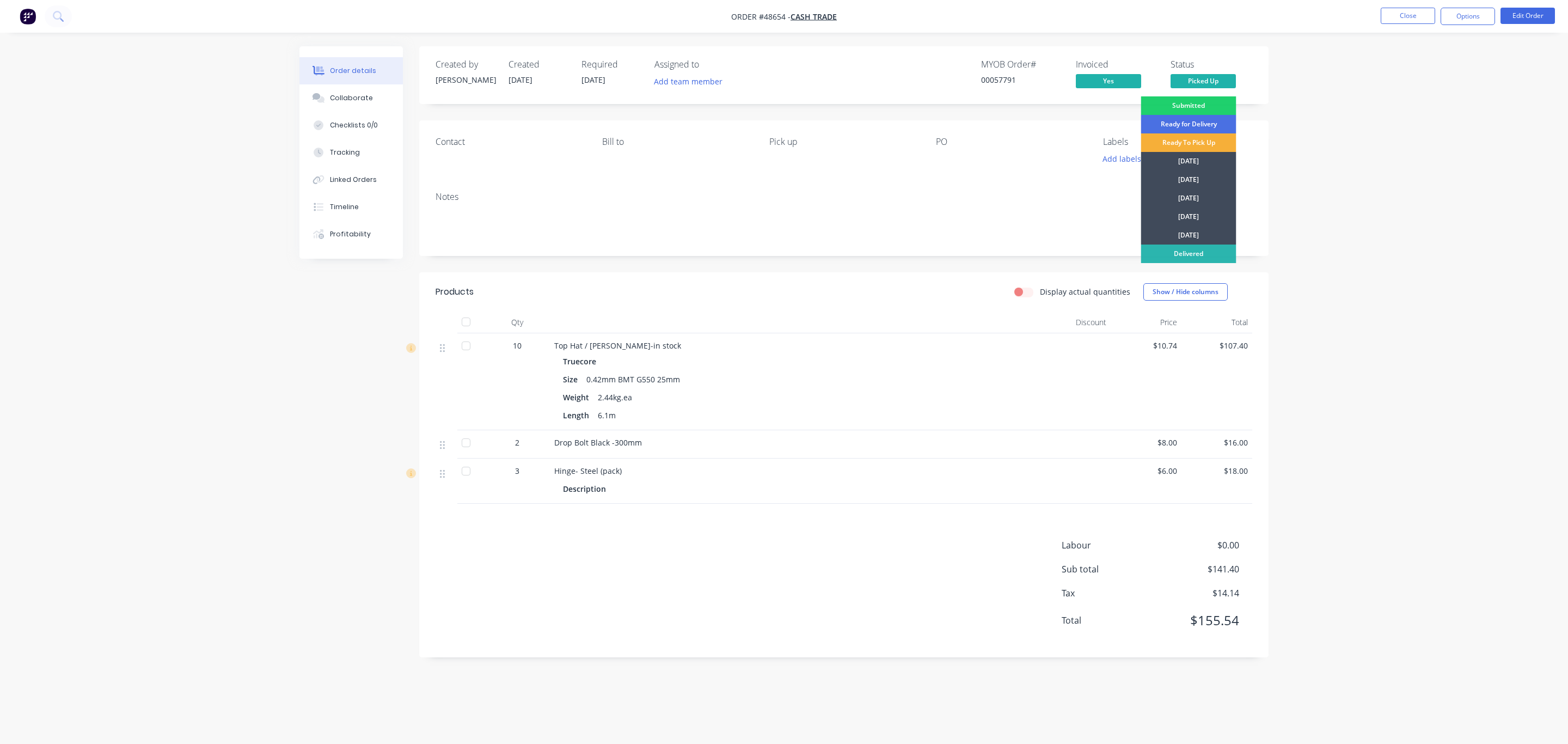
click at [828, 188] on div "Notes" at bounding box center [844, 219] width 850 height 73
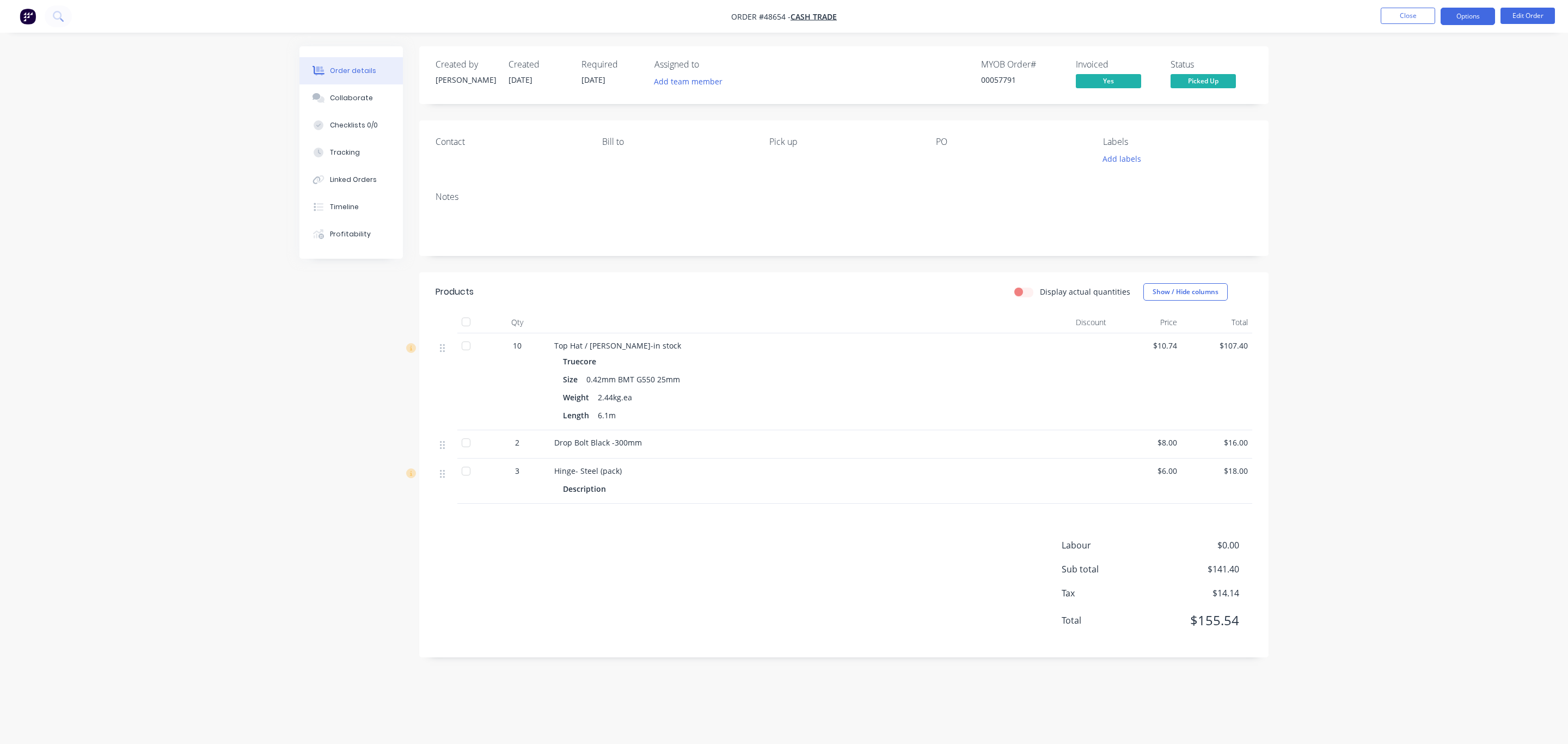
click at [828, 20] on button "Options" at bounding box center [1468, 16] width 55 height 17
click at [828, 150] on div "Delivery Docket" at bounding box center [1435, 153] width 100 height 16
click at [828, 113] on div "Without pricing" at bounding box center [1435, 109] width 100 height 16
